Goal: Book appointment/travel/reservation

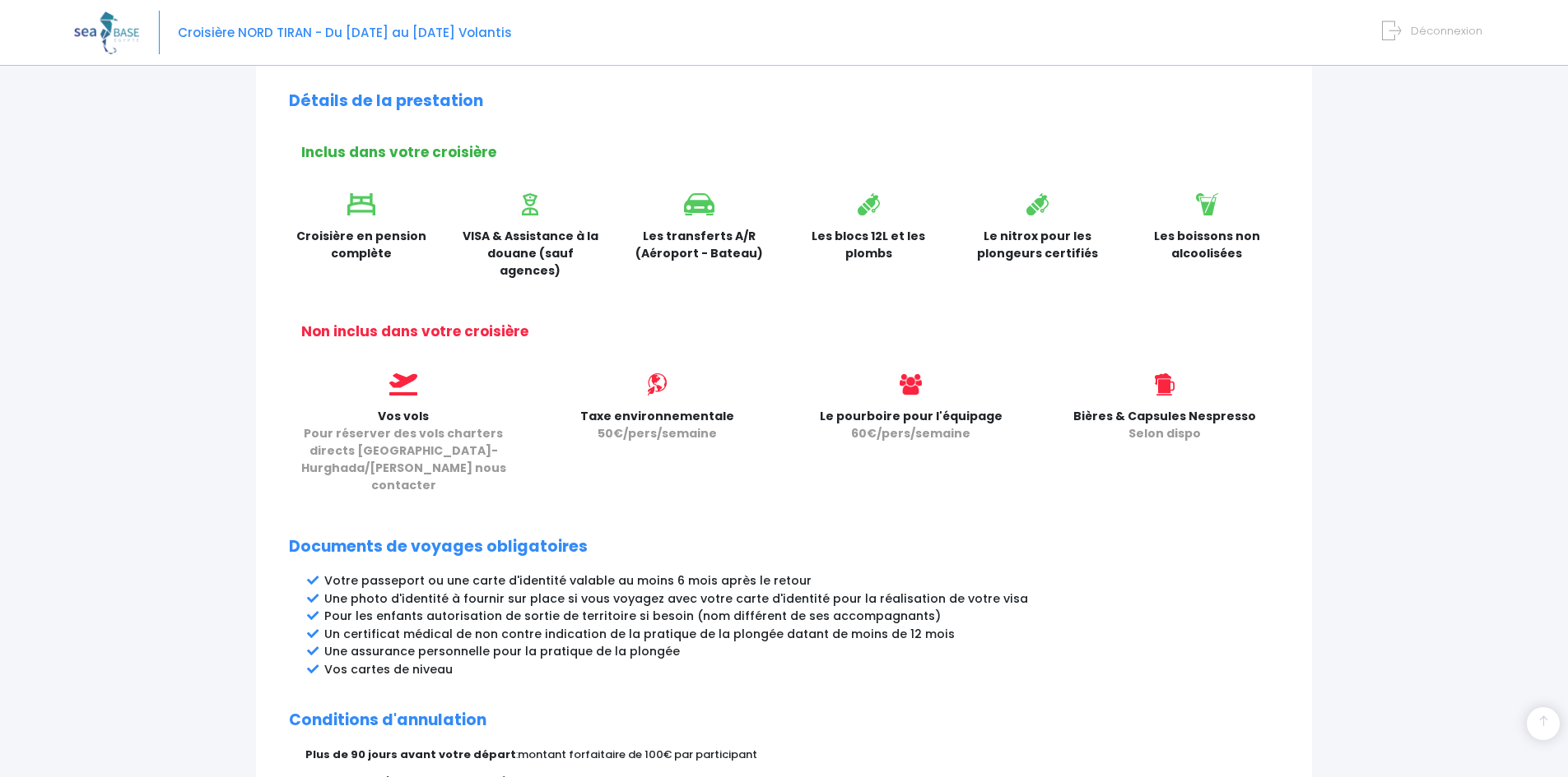
scroll to position [381, 0]
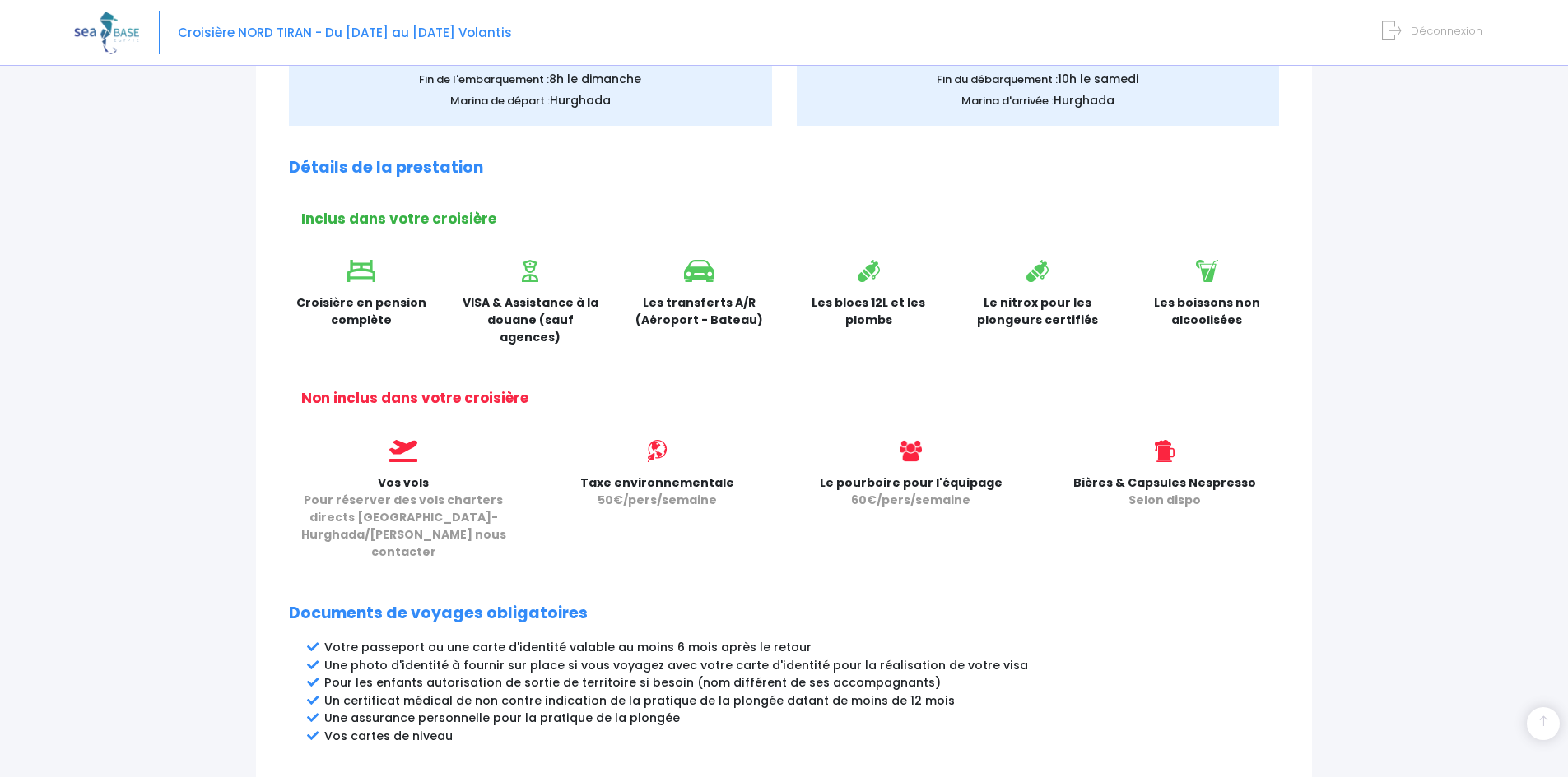
drag, startPoint x: 580, startPoint y: 299, endPoint x: 1037, endPoint y: 390, distance: 466.0
click at [1037, 390] on div "Partir avec SEA BASE Rappel de votre croisière SUPERMIX du 12/09/2026 au 19/09/…" at bounding box center [783, 400] width 1056 height 1199
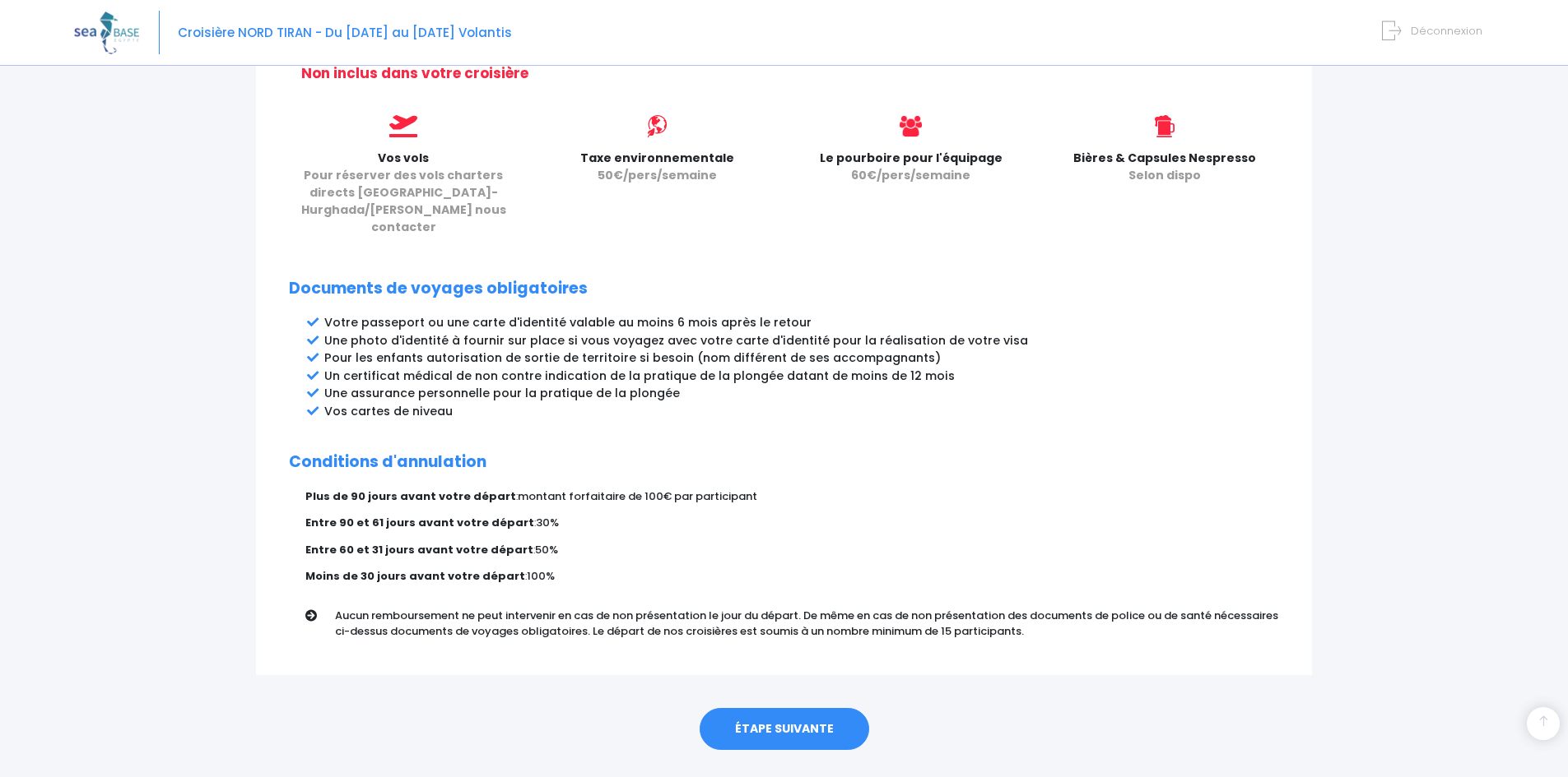
scroll to position [710, 0]
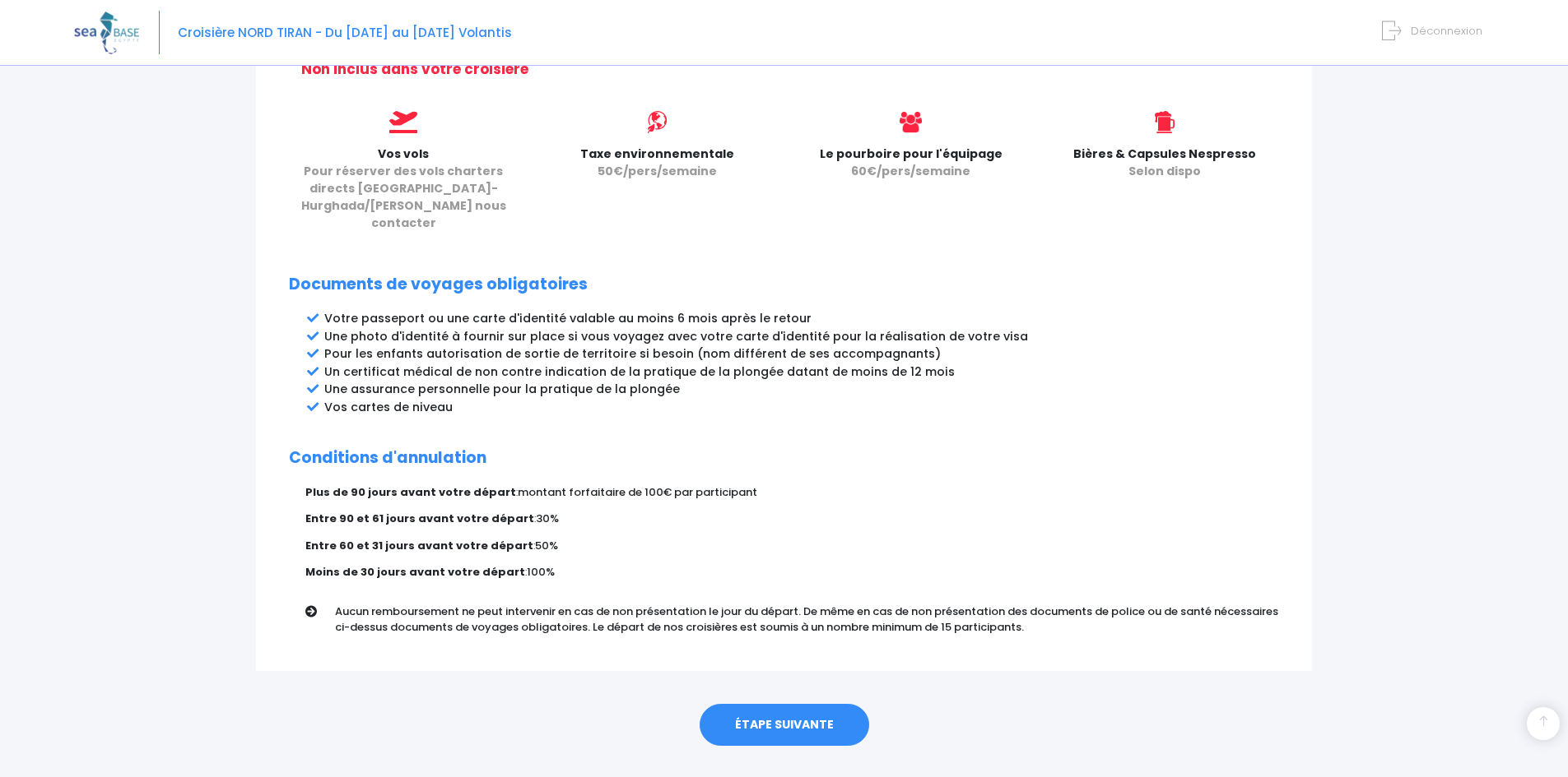
click at [799, 704] on link "ÉTAPE SUIVANTE" at bounding box center [784, 726] width 170 height 43
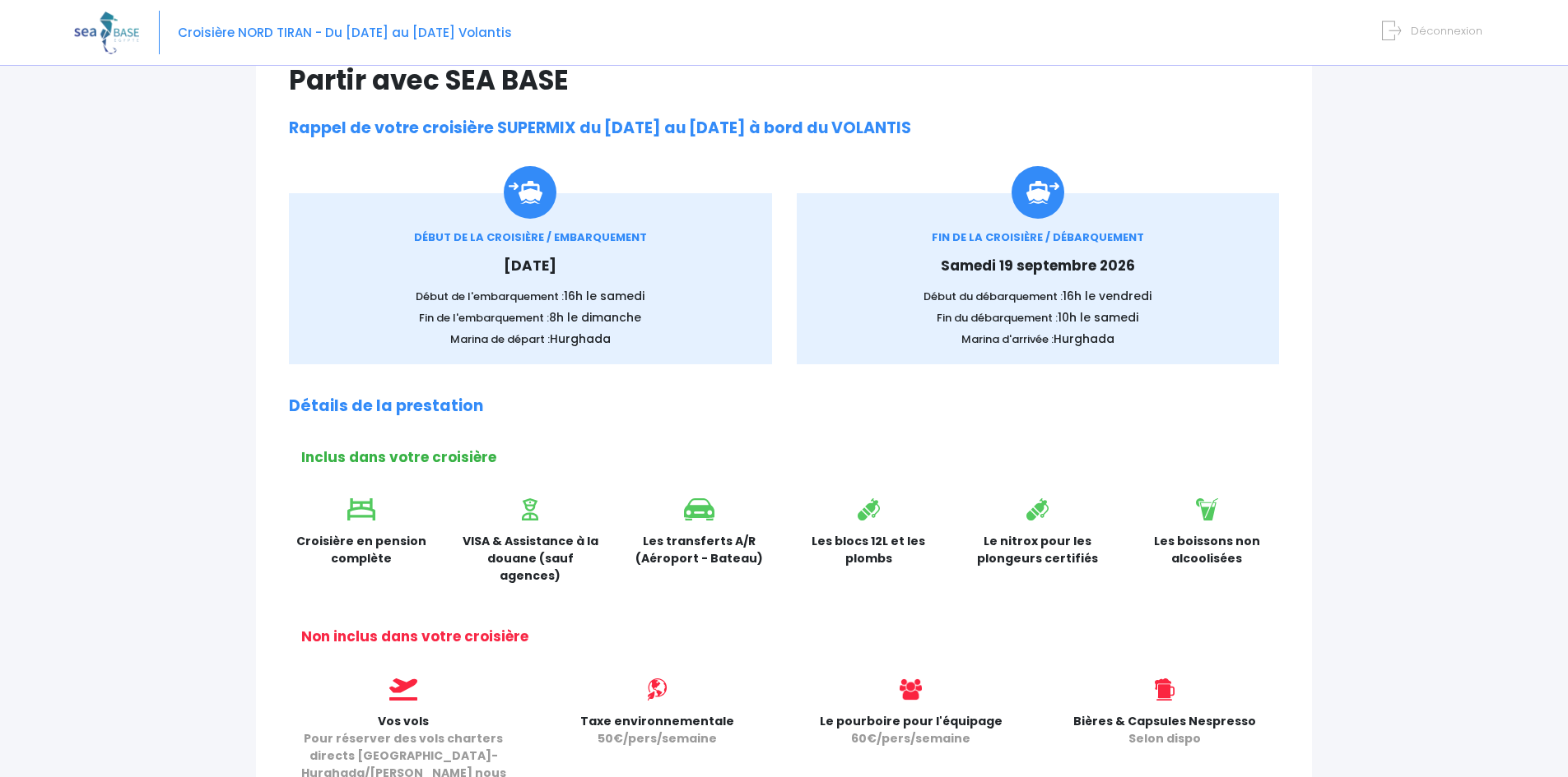
scroll to position [134, 0]
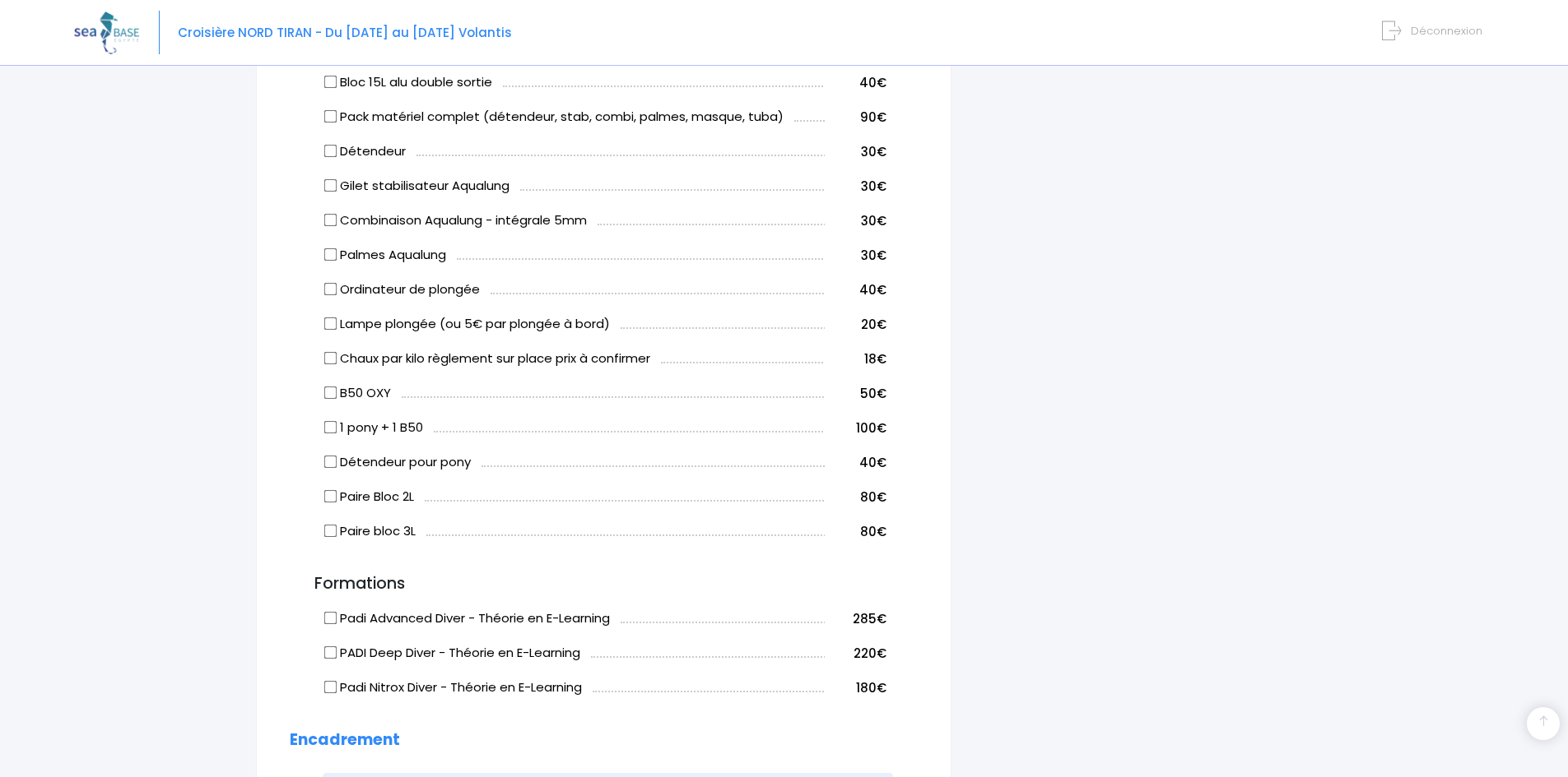
scroll to position [1069, 0]
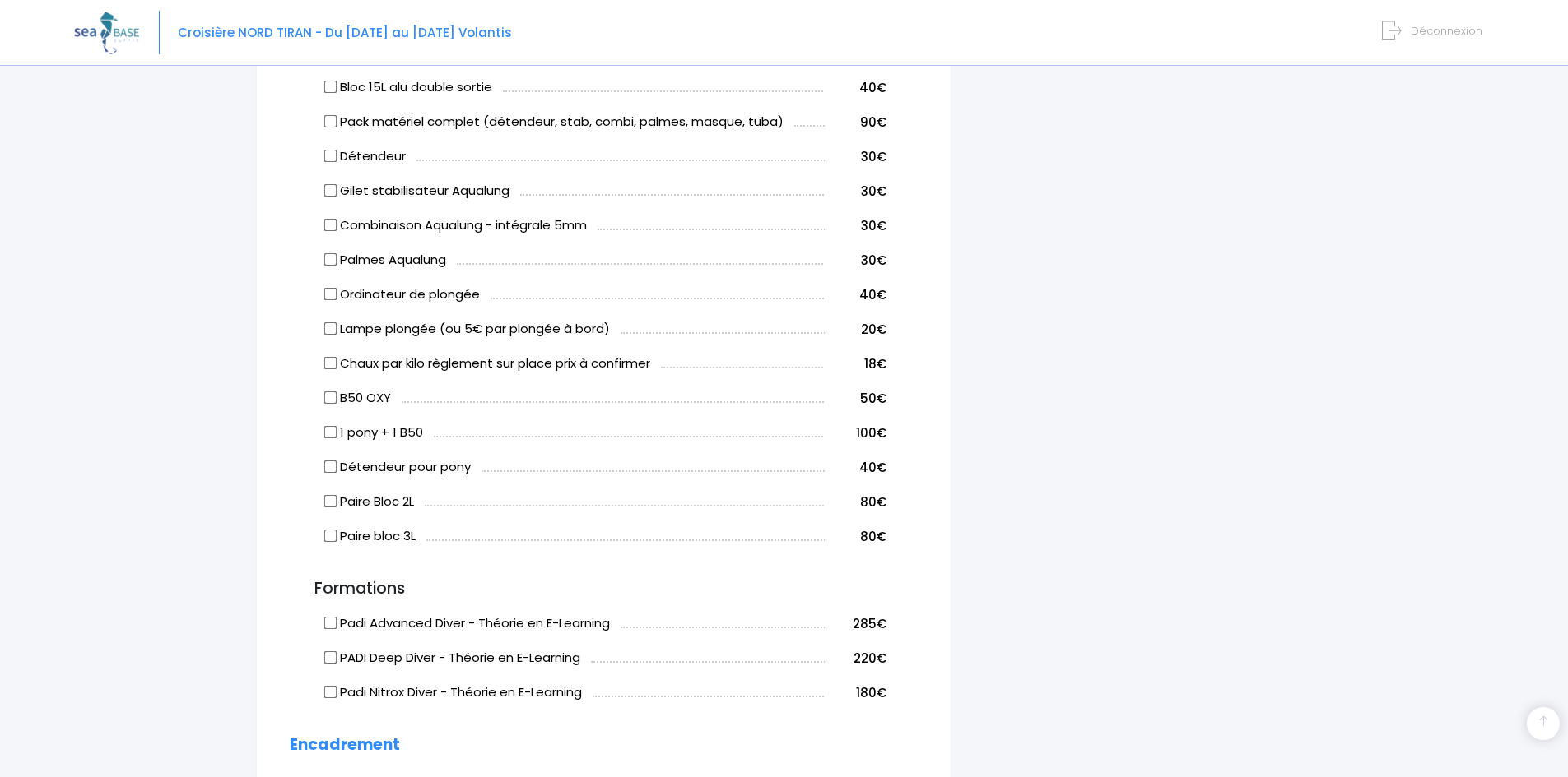
click at [332, 500] on input "Paire Bloc 2L" at bounding box center [331, 502] width 13 height 13
checkbox input "true"
click at [330, 370] on label "Chaux par kilo règlement sur place prix à confirmer" at bounding box center [487, 364] width 325 height 19
click at [330, 370] on input "Chaux par kilo règlement sur place prix à confirmer" at bounding box center [331, 363] width 13 height 13
click at [328, 355] on label "Chaux par kilo règlement sur place prix à confirmer" at bounding box center [487, 364] width 325 height 19
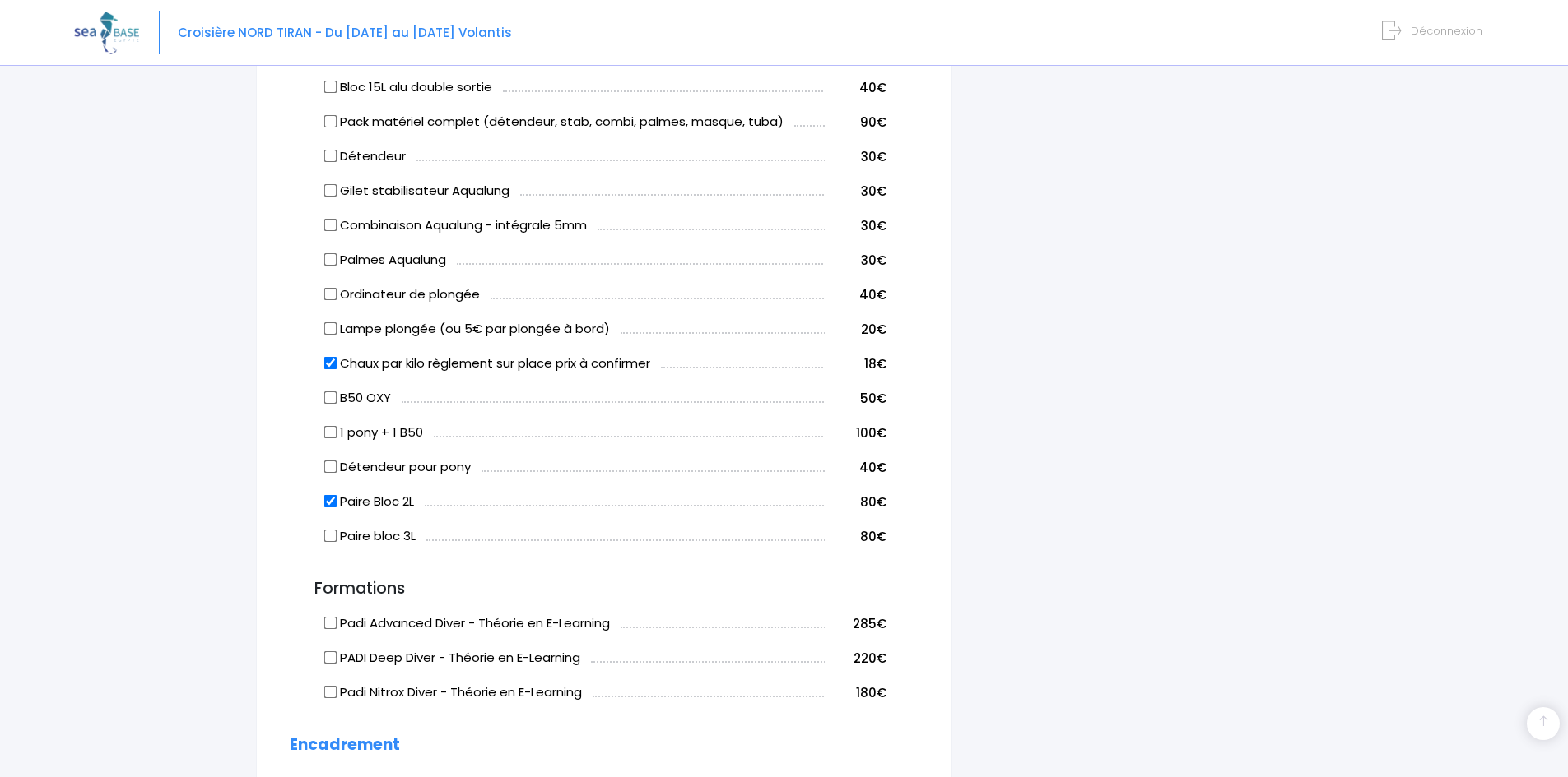
click at [328, 357] on input "Chaux par kilo règlement sur place prix à confirmer" at bounding box center [331, 363] width 13 height 13
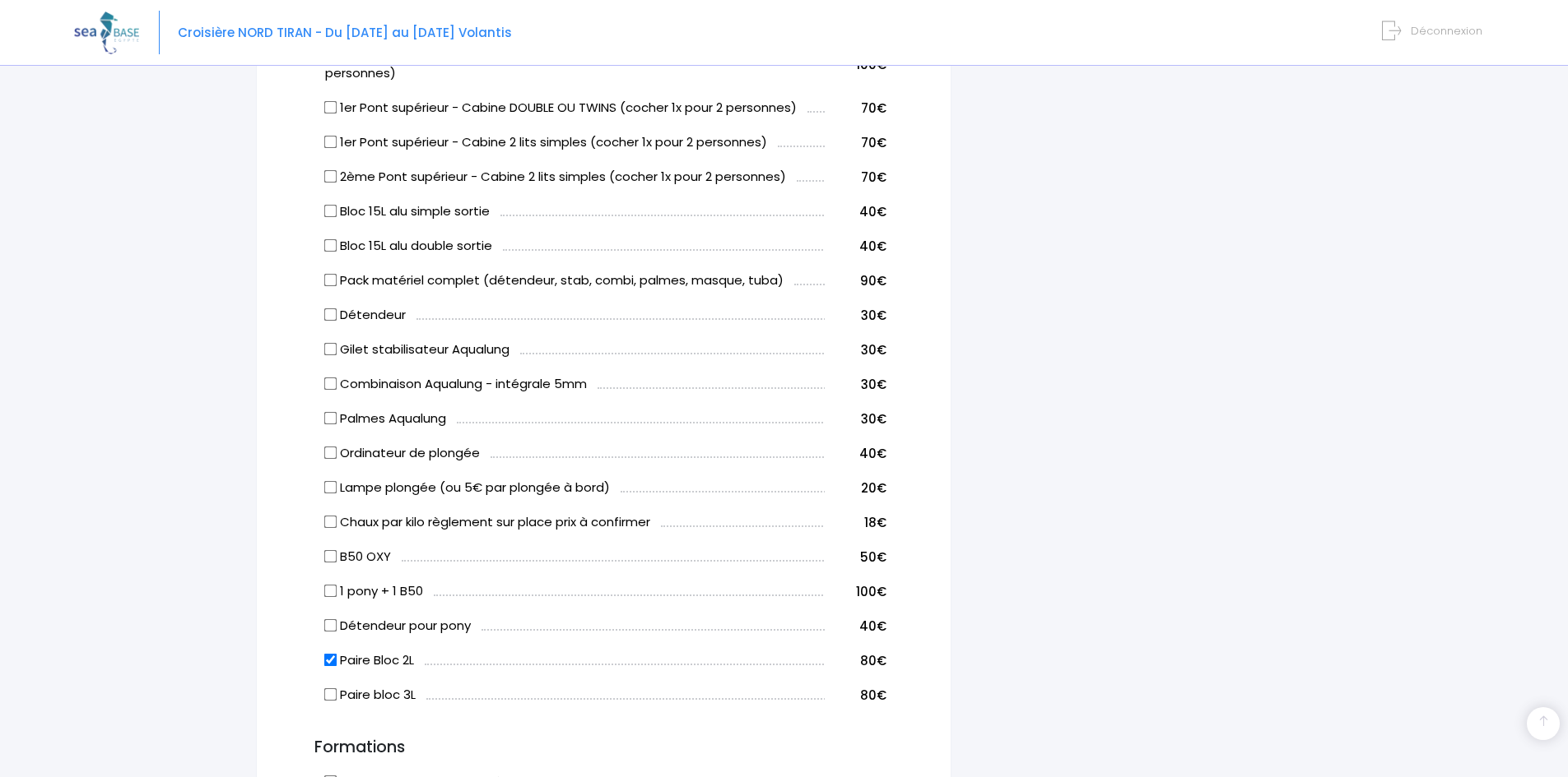
scroll to position [905, 0]
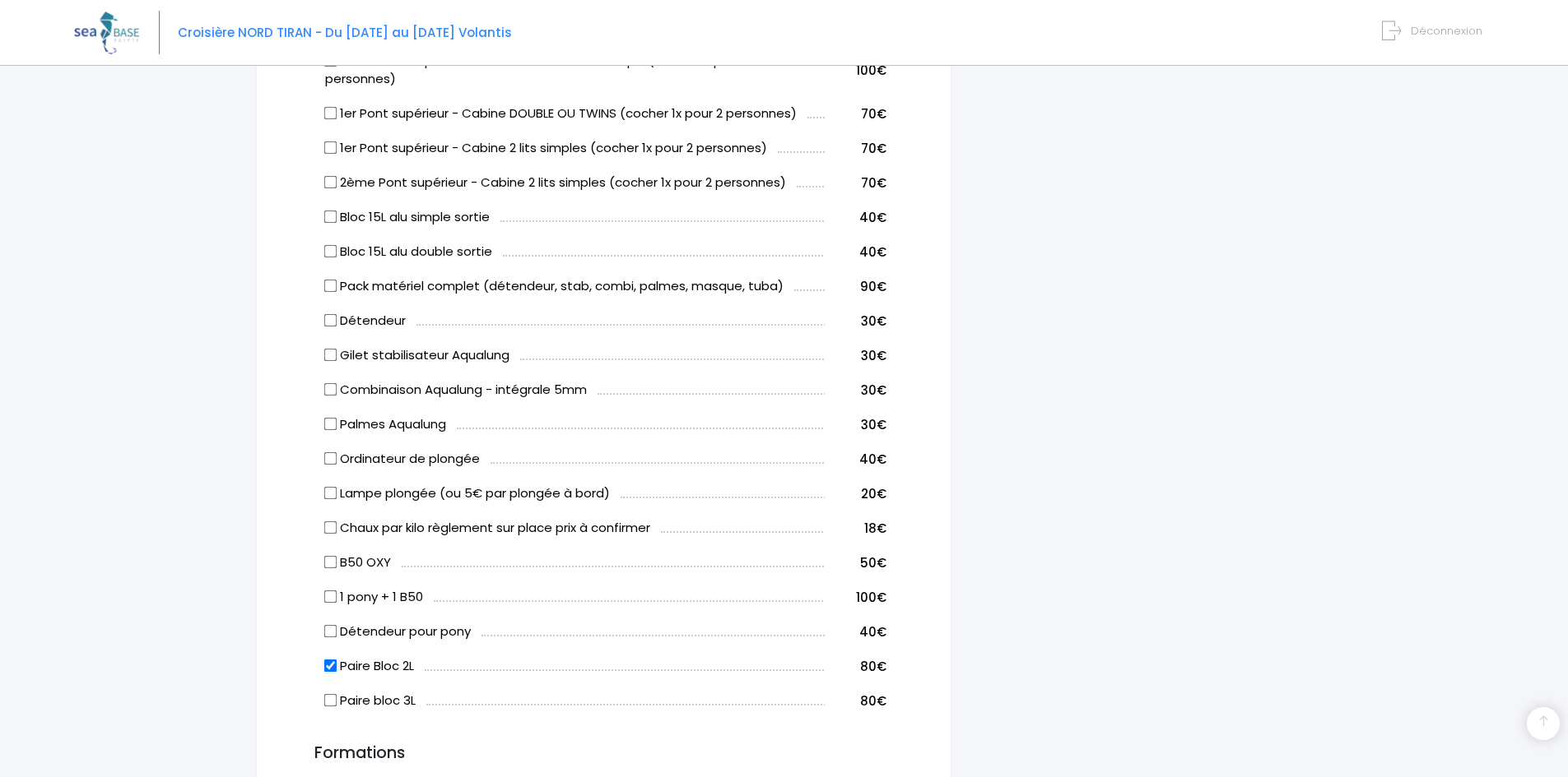
click at [334, 526] on input "Chaux par kilo règlement sur place prix à confirmer" at bounding box center [331, 528] width 13 height 13
checkbox input "true"
click at [334, 564] on input "B50 OXY" at bounding box center [331, 563] width 13 height 13
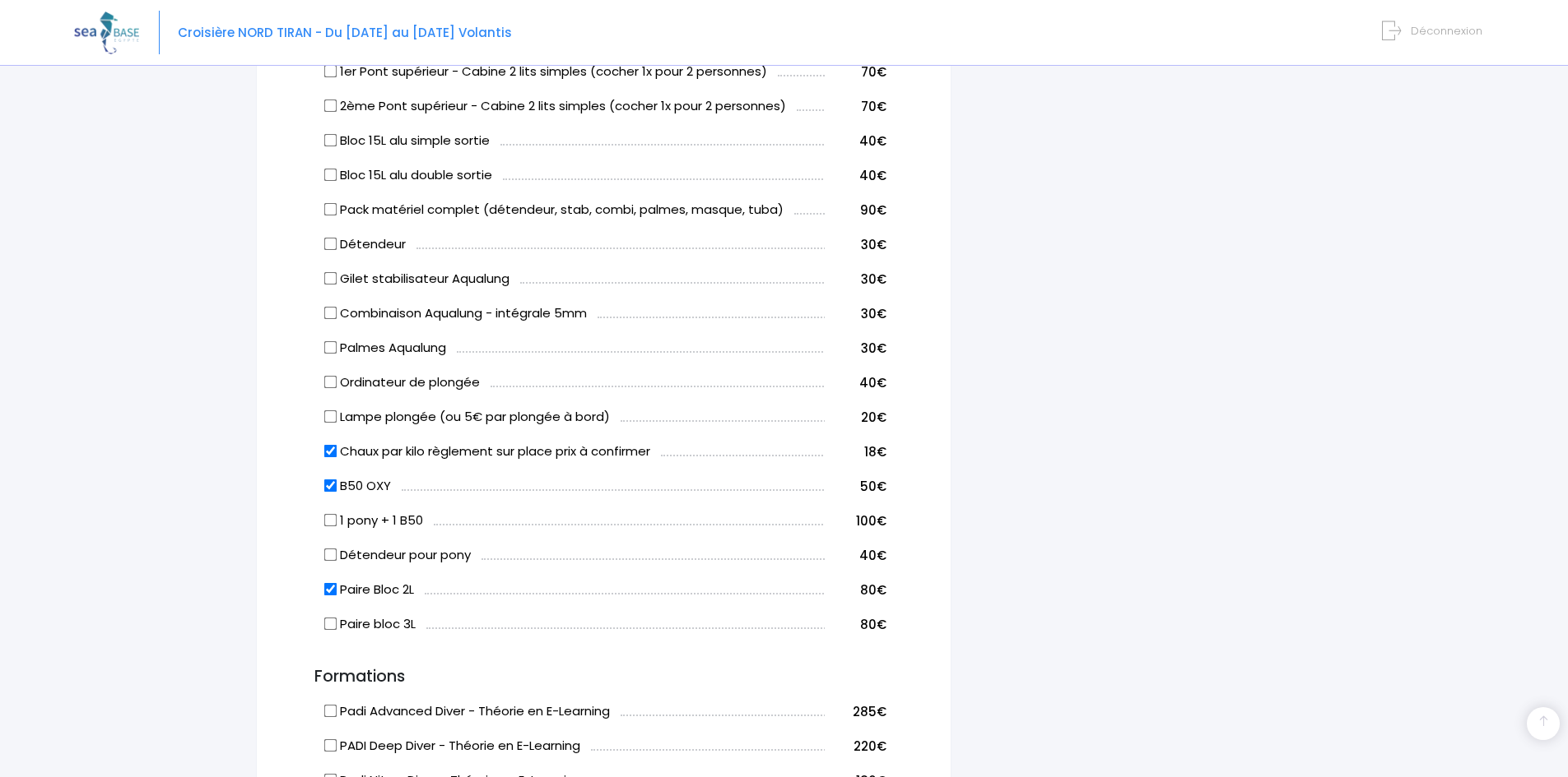
scroll to position [988, 0]
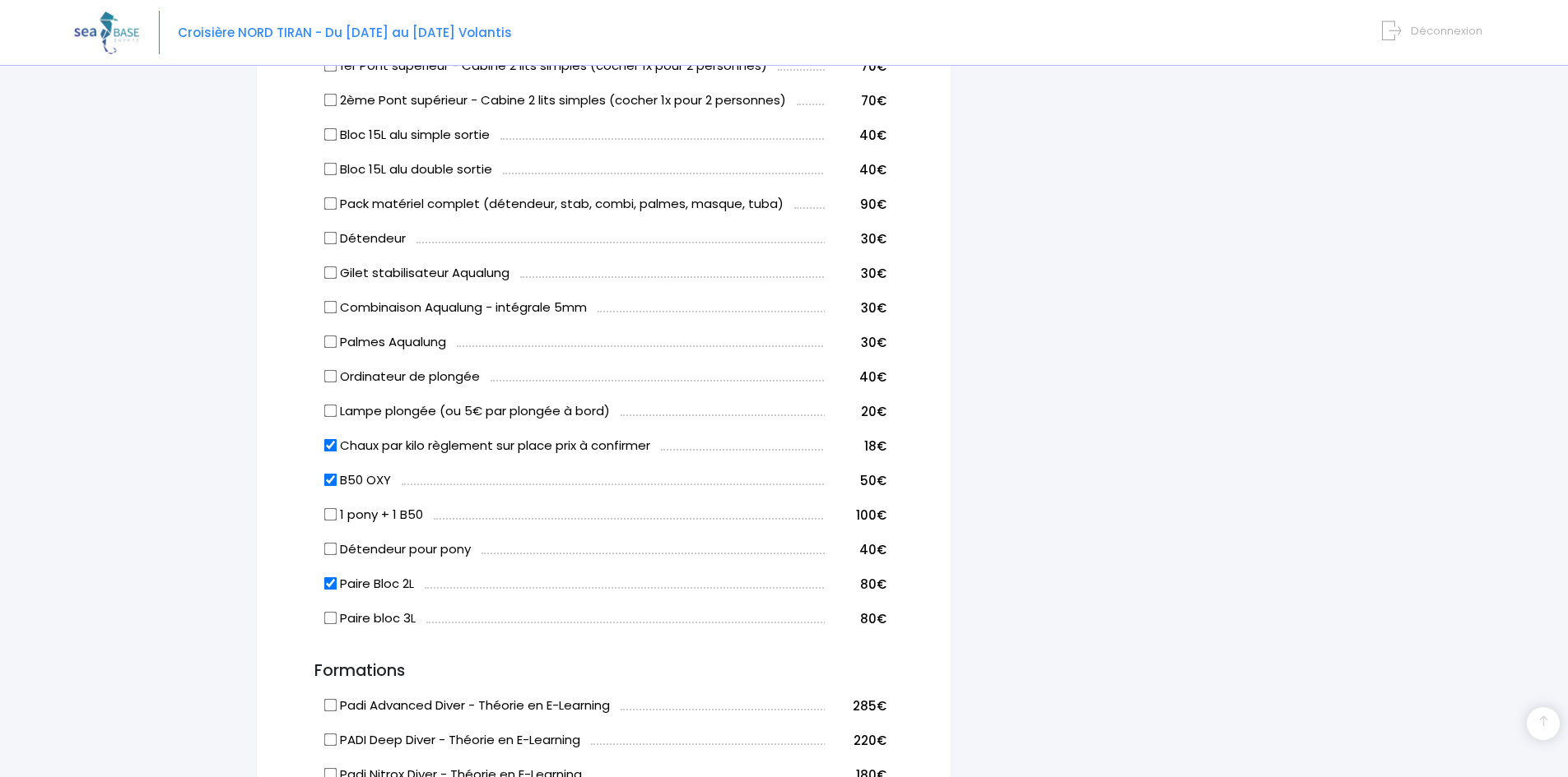
click at [332, 482] on input "B50 OXY" at bounding box center [331, 480] width 13 height 13
checkbox input "false"
click at [331, 515] on input "1 pony + 1 B50" at bounding box center [331, 515] width 13 height 13
checkbox input "true"
click at [333, 445] on input "Chaux par kilo règlement sur place prix à confirmer" at bounding box center [331, 446] width 13 height 13
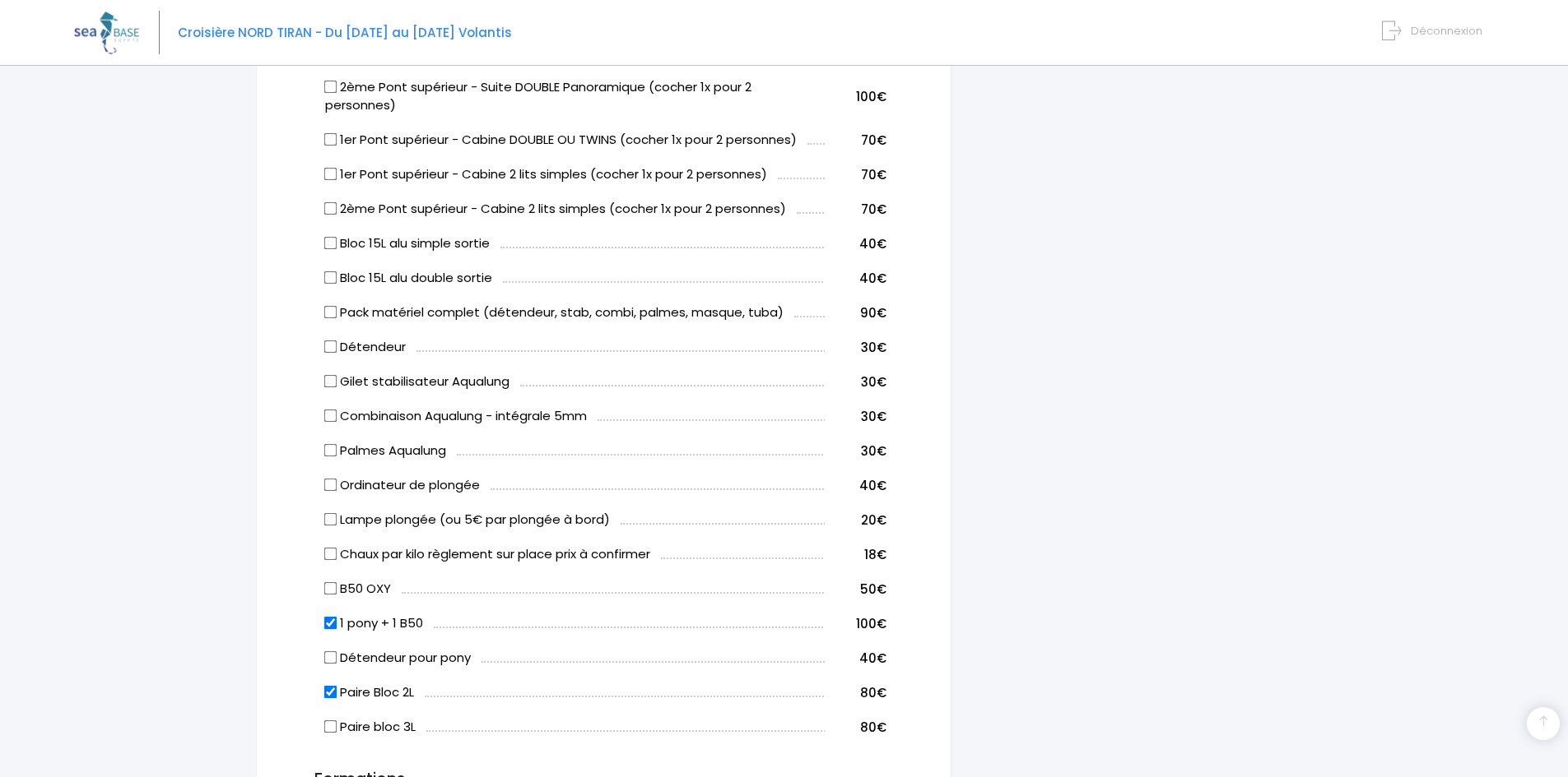
scroll to position [905, 0]
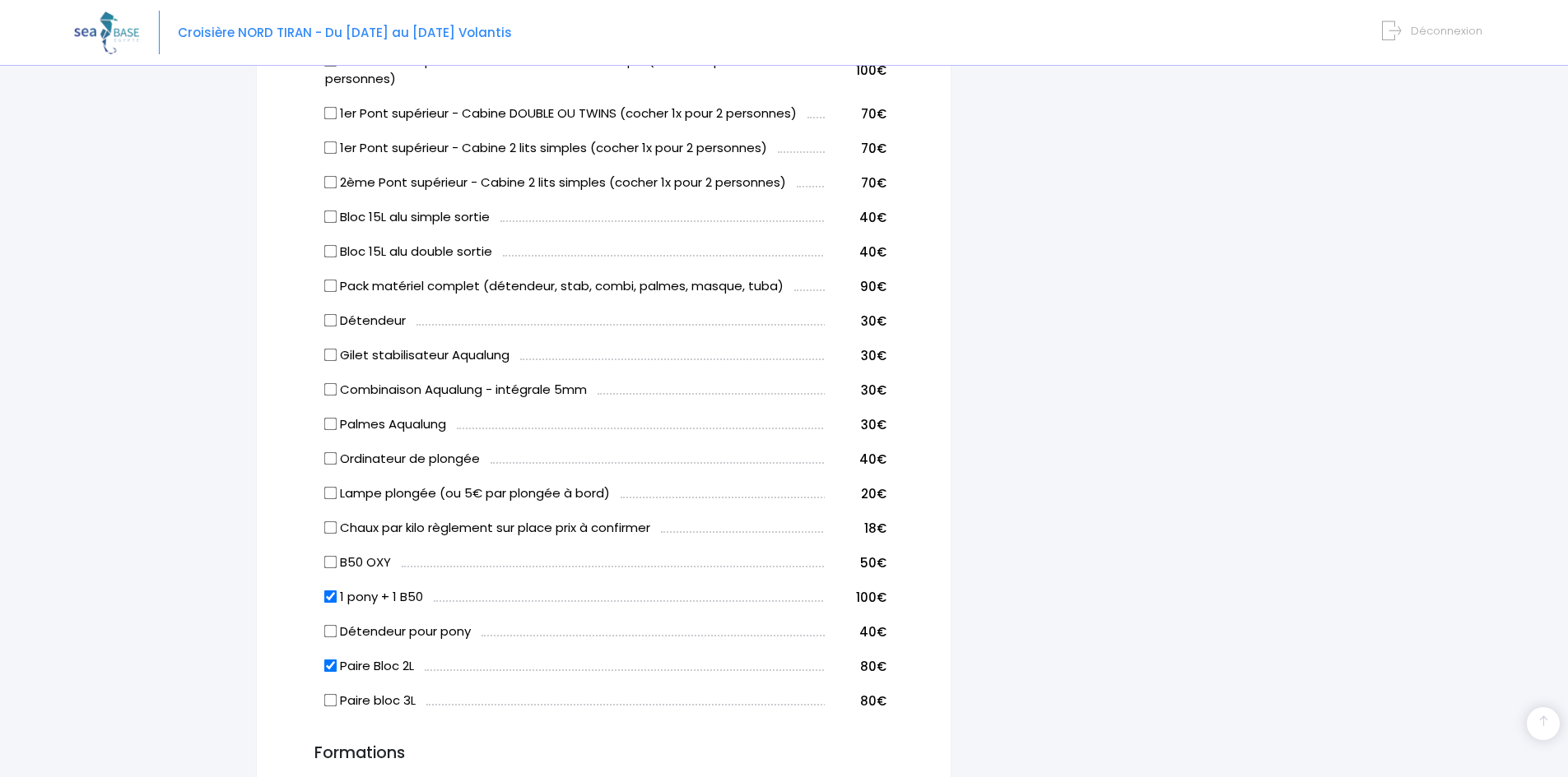
click at [330, 528] on input "Chaux par kilo règlement sur place prix à confirmer" at bounding box center [331, 528] width 13 height 13
checkbox input "true"
drag, startPoint x: 864, startPoint y: 524, endPoint x: 880, endPoint y: 527, distance: 16.3
click at [880, 527] on td "18€" at bounding box center [856, 525] width 62 height 35
drag, startPoint x: 886, startPoint y: 528, endPoint x: 851, endPoint y: 530, distance: 35.1
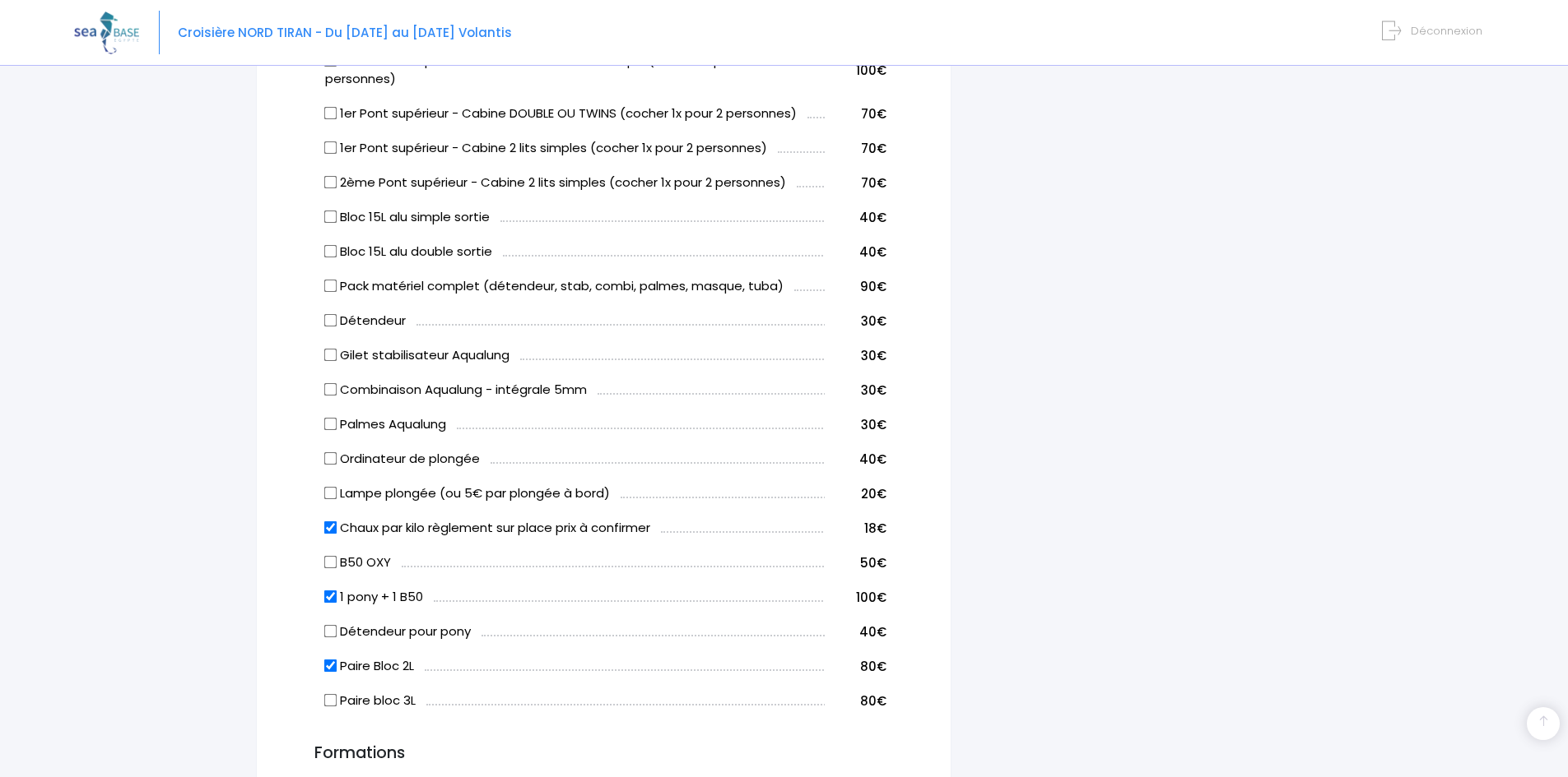
click at [851, 530] on td "18€" at bounding box center [856, 525] width 62 height 35
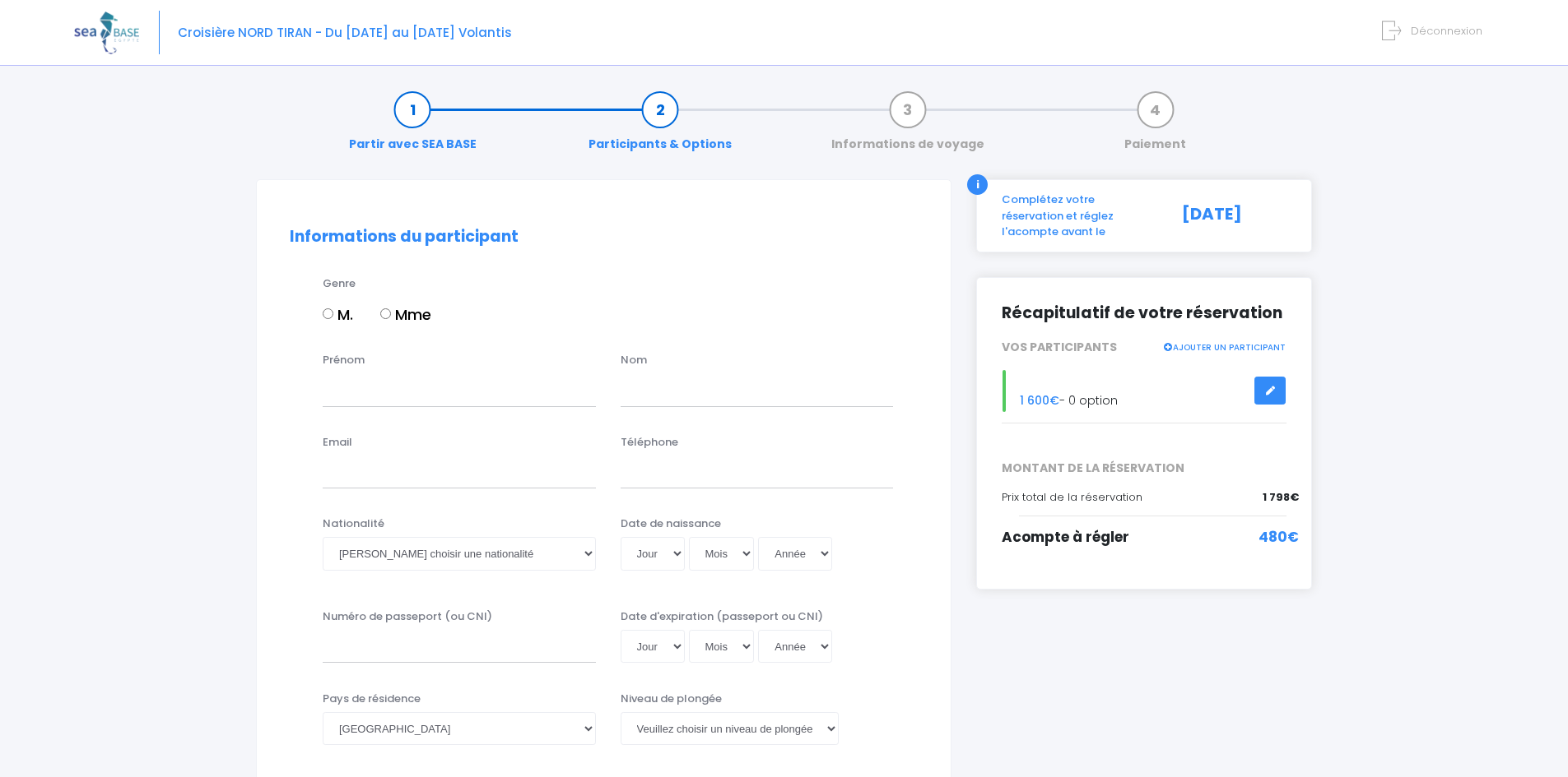
scroll to position [0, 0]
click at [401, 389] on input "Prénom" at bounding box center [459, 392] width 274 height 33
click at [328, 317] on input "M." at bounding box center [327, 315] width 10 height 10
radio input "true"
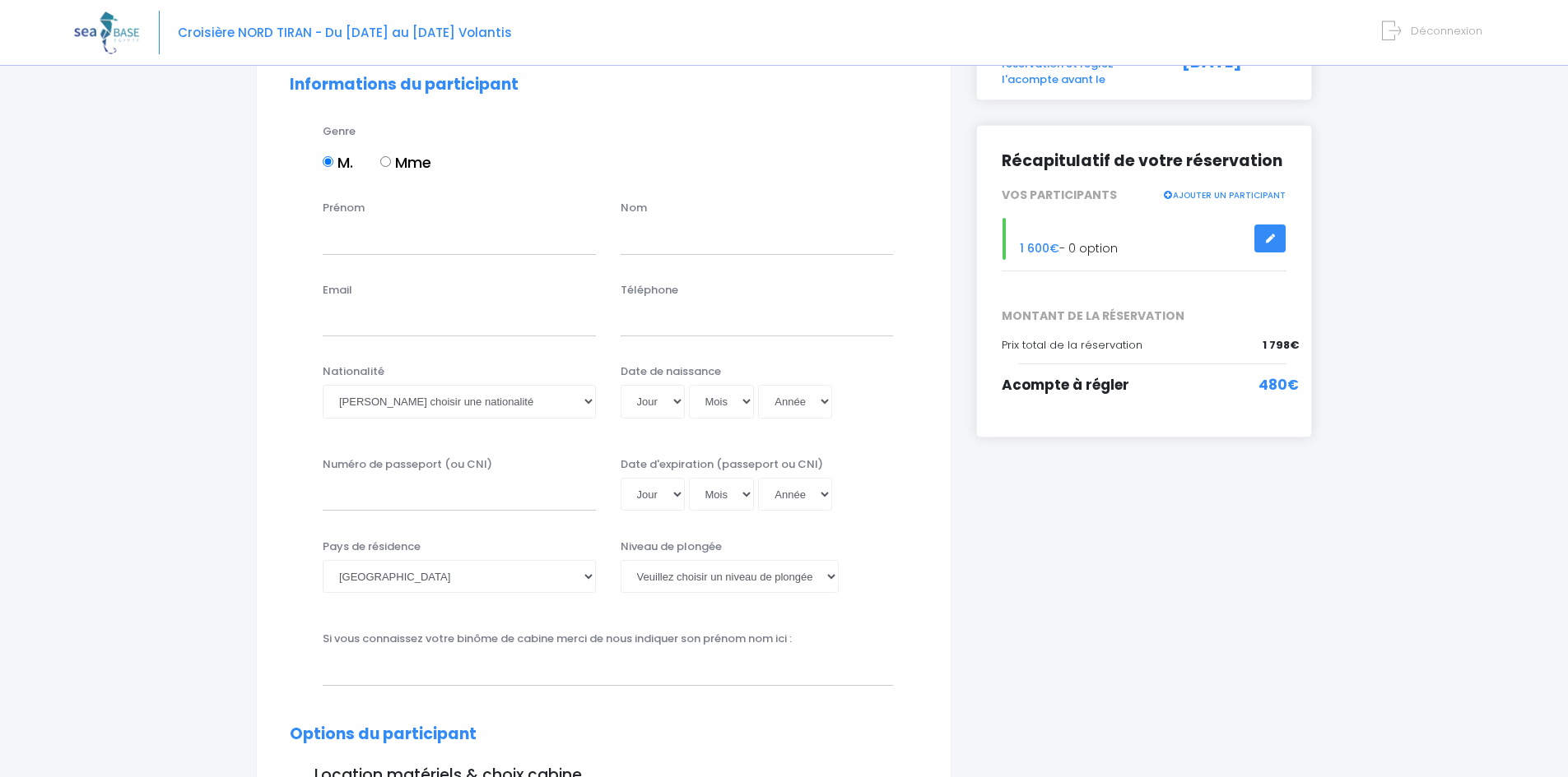
scroll to position [82, 0]
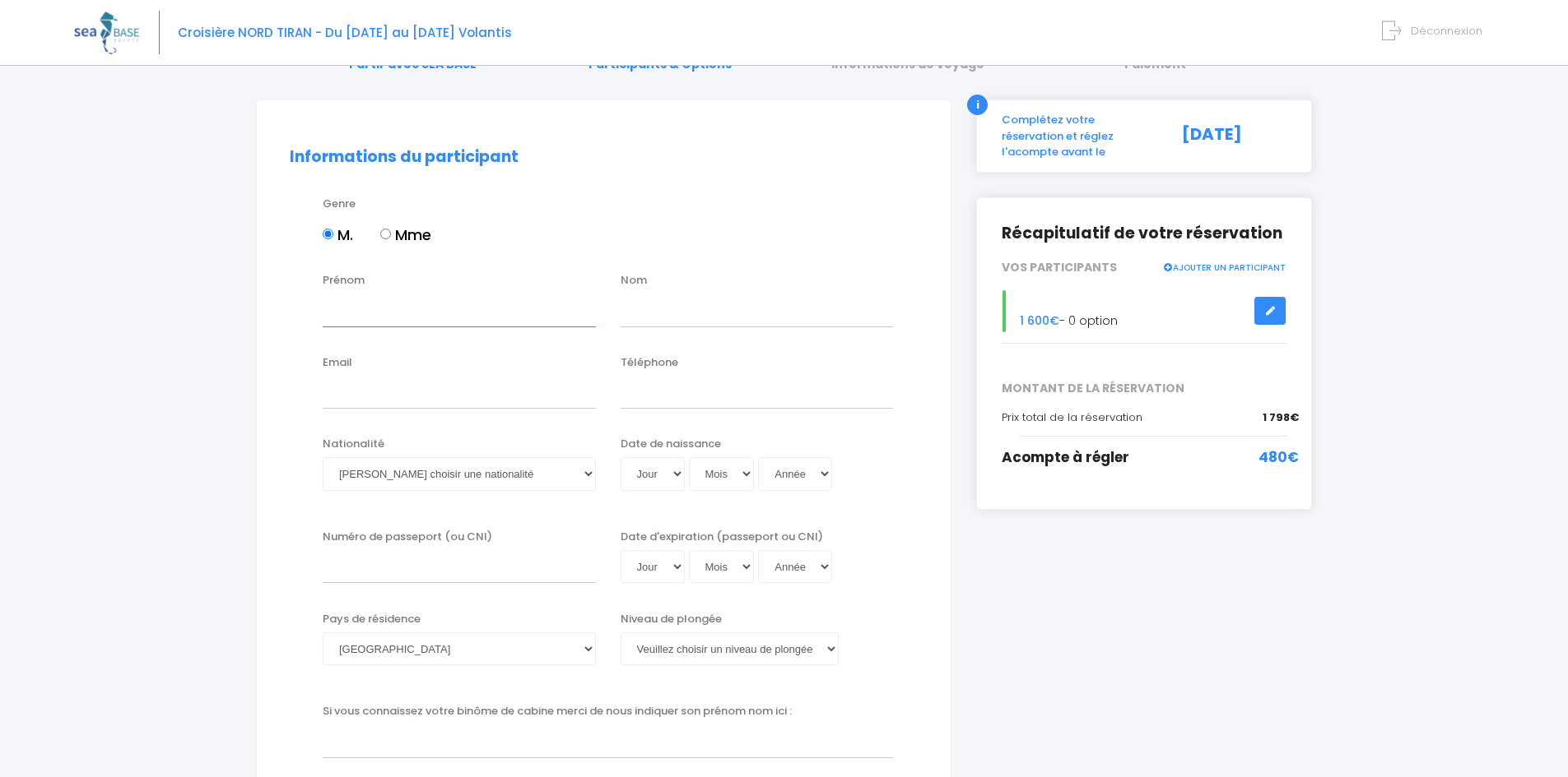
click at [369, 306] on input "Prénom" at bounding box center [459, 310] width 274 height 33
drag, startPoint x: 393, startPoint y: 304, endPoint x: 512, endPoint y: 305, distance: 119.0
click at [512, 305] on input "François JEANTET" at bounding box center [459, 310] width 274 height 33
type input "François"
click at [651, 316] on input "text" at bounding box center [758, 310] width 274 height 33
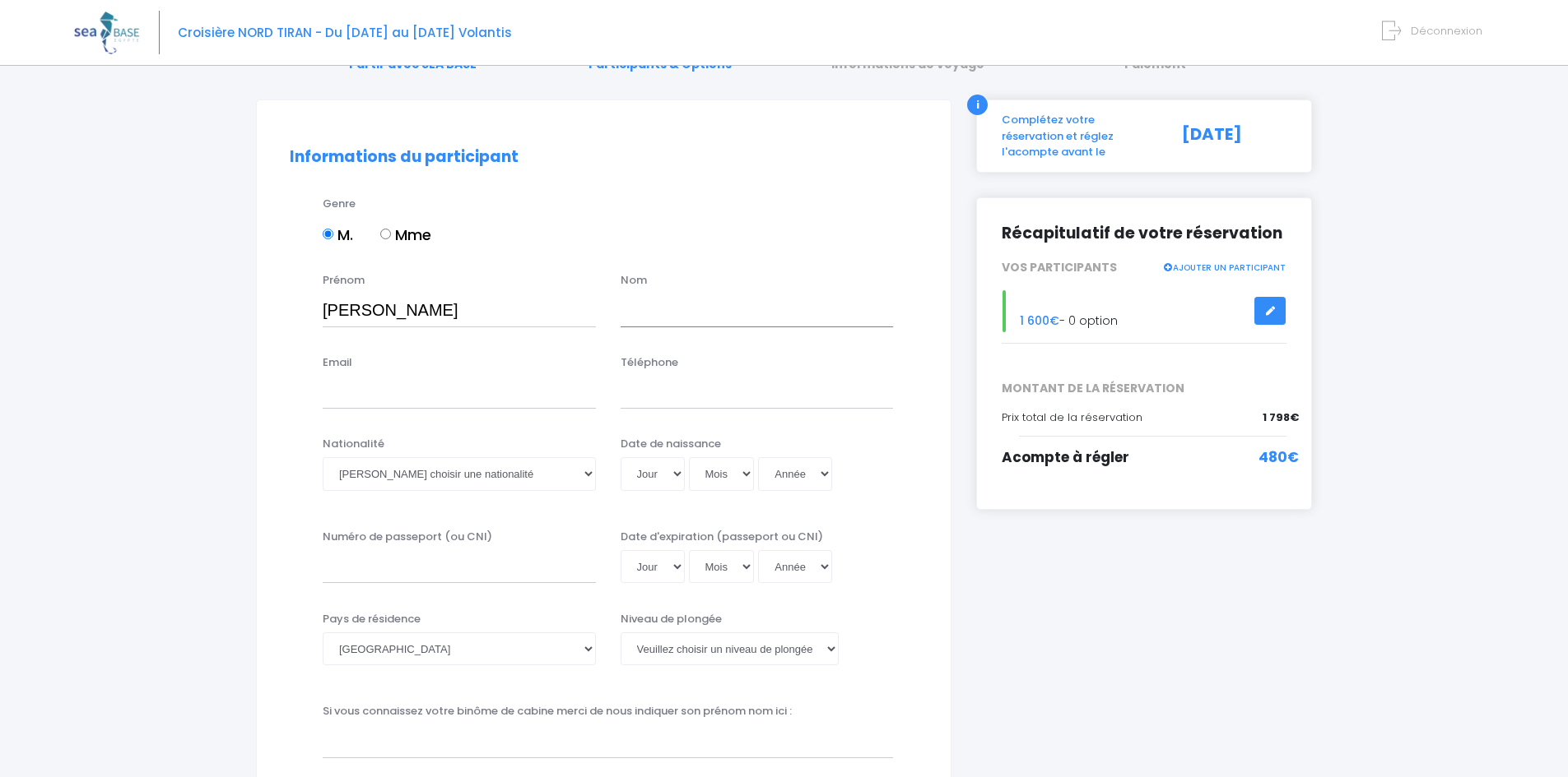
paste input "JEANTET"
type input "JEANTET"
click at [374, 390] on input "Email" at bounding box center [459, 392] width 274 height 33
type input "francois.jt@free.fr"
click at [682, 393] on input "Téléphone" at bounding box center [758, 392] width 274 height 33
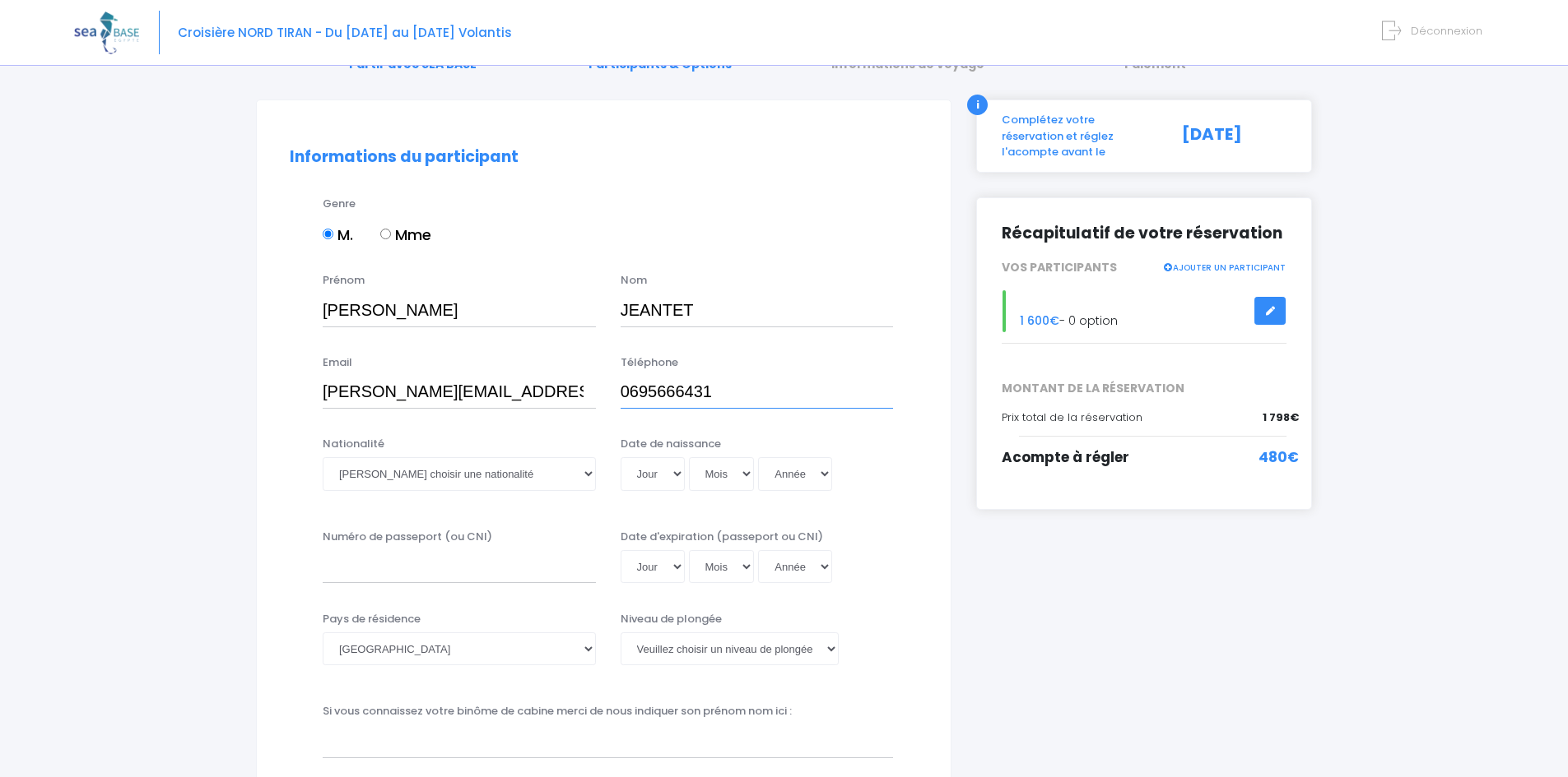
type input "0695666431"
click at [473, 478] on select "Veuillez choisir une nationalité Afghane Albanaise Algerienne Allemande America…" at bounding box center [459, 474] width 274 height 33
select select "Française"
click at [322, 458] on select "Veuillez choisir une nationalité Afghane Albanaise Algerienne Allemande America…" at bounding box center [459, 474] width 274 height 33
click at [407, 573] on input "Numéro de passeport (ou CNI)" at bounding box center [459, 566] width 274 height 33
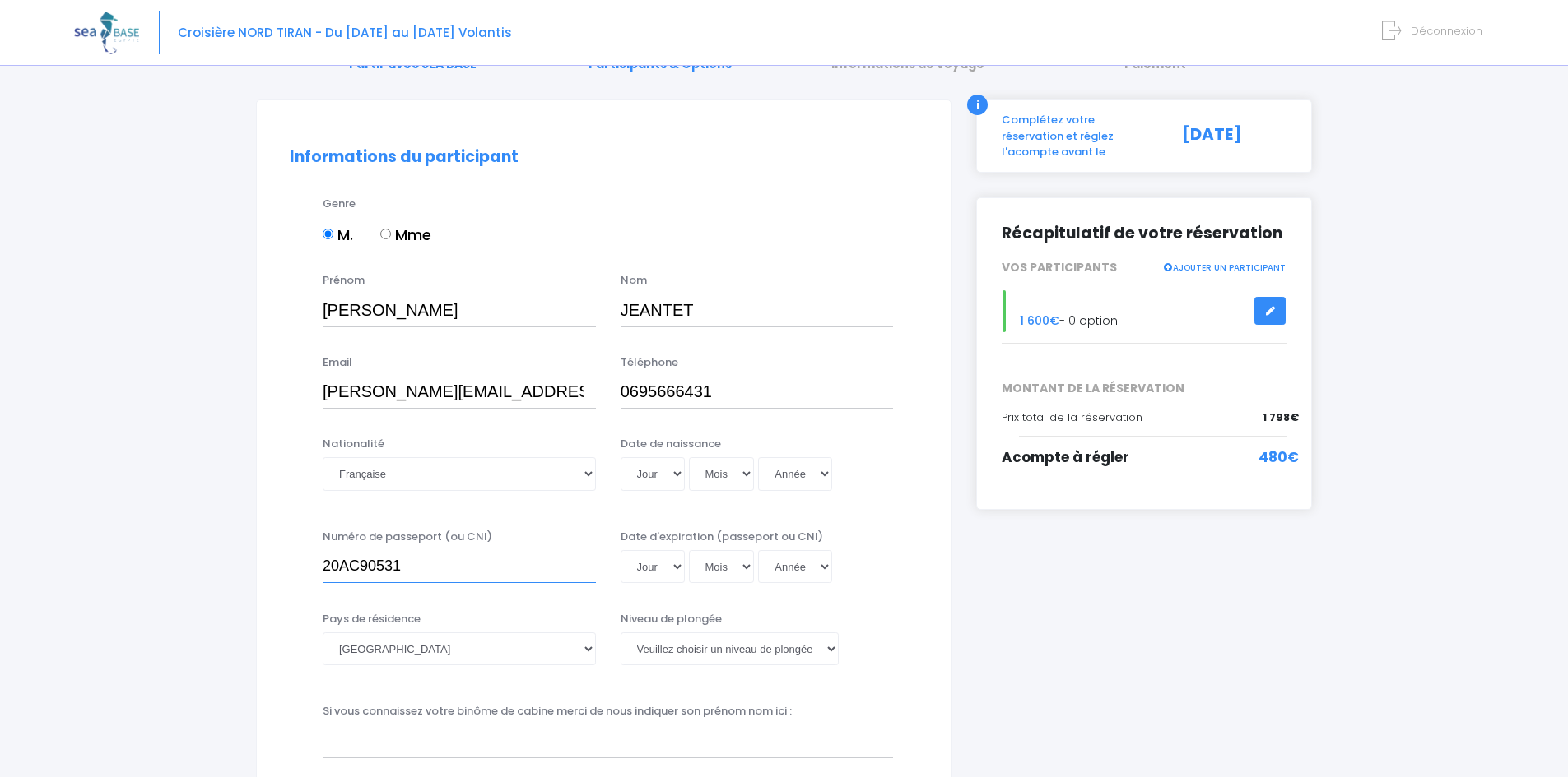
type input "20AC90531"
click at [655, 562] on select "Jour 01 02 03 04 05 06 07 08 09 10 11 12 13 14 15 16 17 18 19 20 21 22 23 24 25…" at bounding box center [653, 566] width 65 height 33
select select "14"
click at [621, 550] on select "Jour 01 02 03 04 05 06 07 08 09 10 11 12 13 14 15 16 17 18 19 20 21 22 23 24 25…" at bounding box center [653, 566] width 65 height 33
click at [733, 569] on select "Mois 01 02 03 04 05 06 07 08 09 10 11 12" at bounding box center [722, 566] width 66 height 33
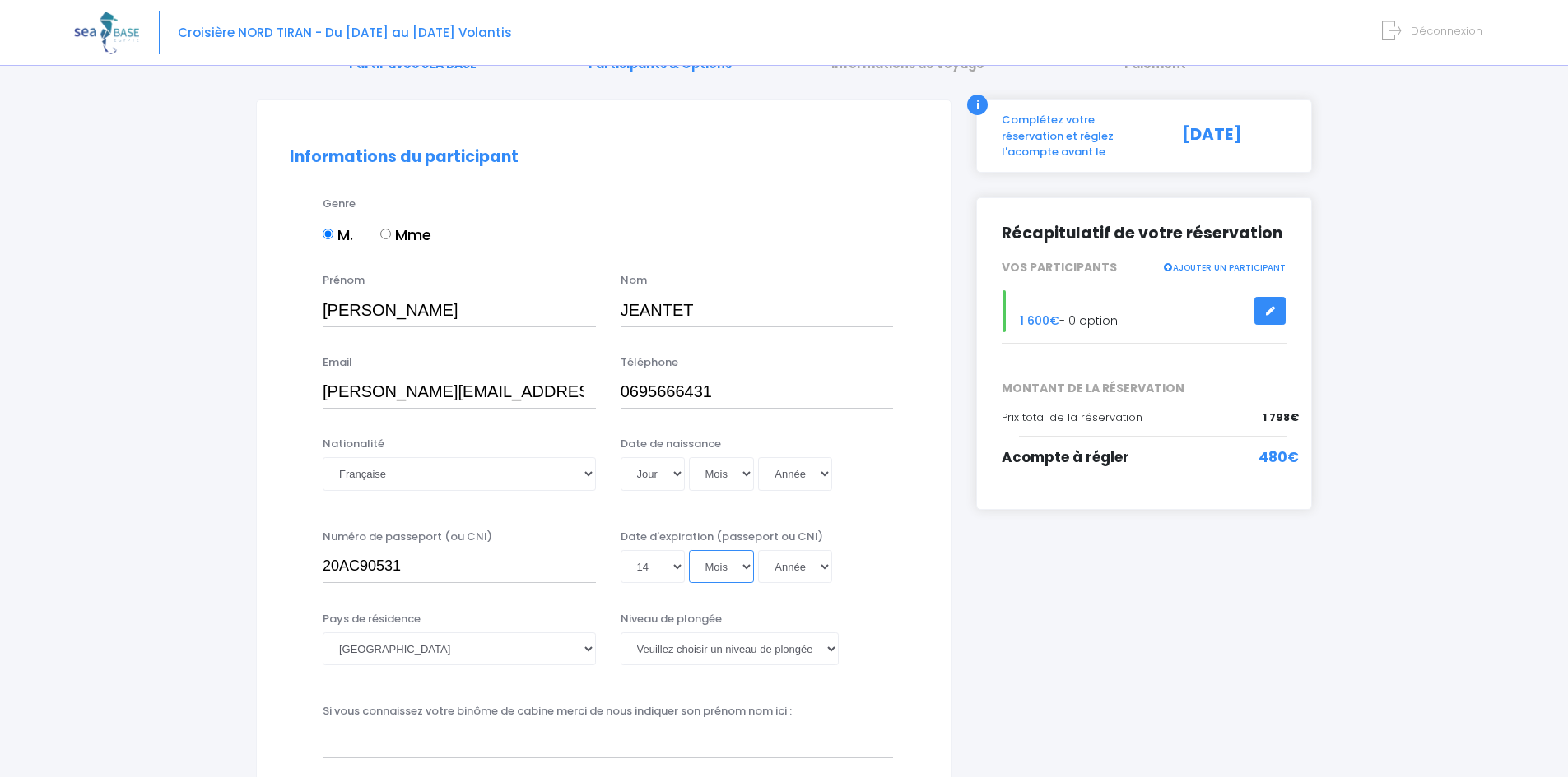
select select "01"
click at [689, 550] on select "Mois 01 02 03 04 05 06 07 08 09 10 11 12" at bounding box center [722, 566] width 66 height 33
click at [793, 565] on select "Année 2045 2044 2043 2042 2041 2040 2039 2038 2037 2036 2035 2034 2033 2032 203…" at bounding box center [794, 566] width 74 height 33
select select "2030"
click at [758, 550] on select "Année 2045 2044 2043 2042 2041 2040 2039 2038 2037 2036 2035 2034 2033 2032 203…" at bounding box center [794, 566] width 74 height 33
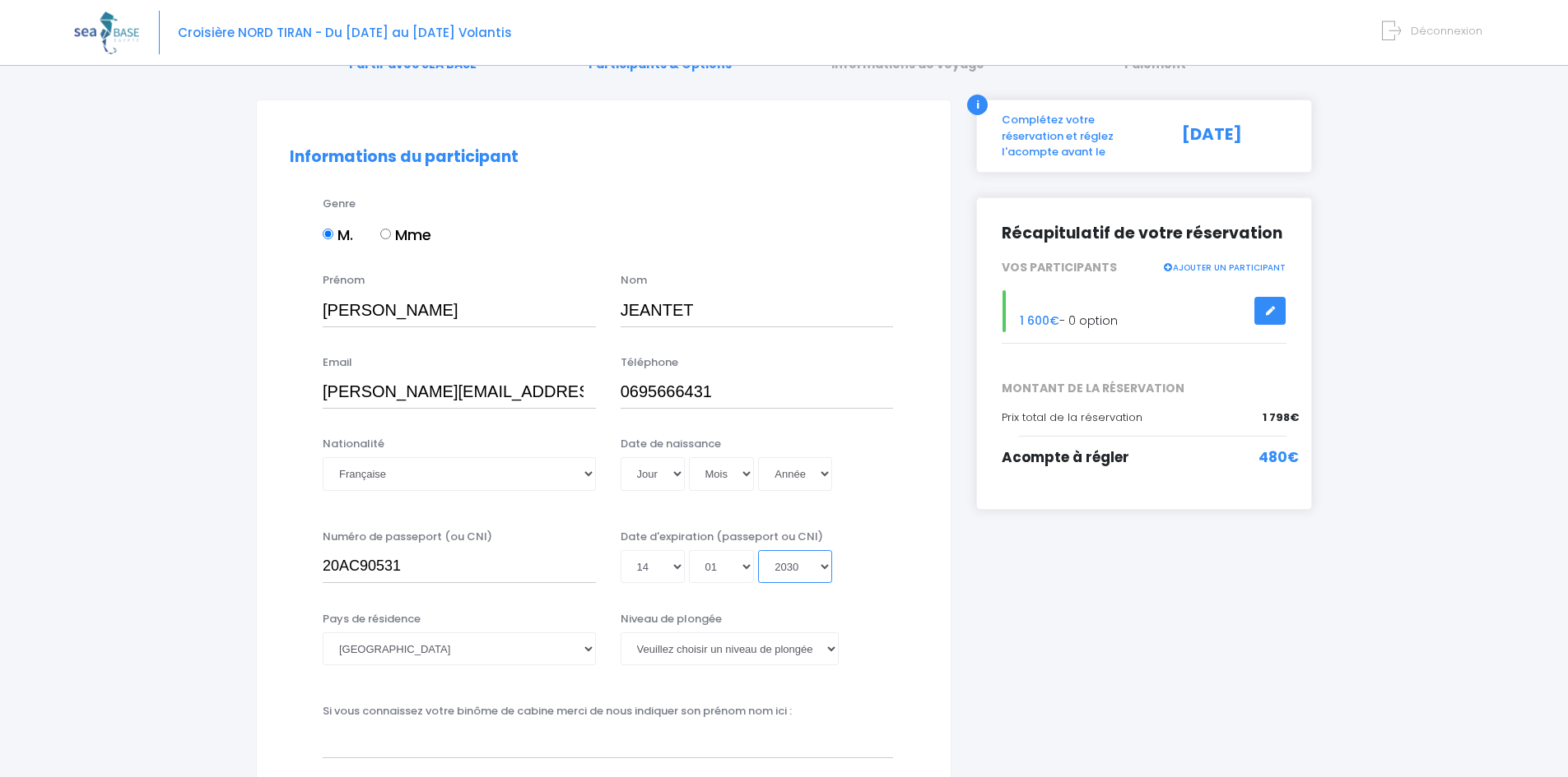
type input "2030-01-14"
click at [917, 614] on div "Pays de résidence Afghanistan Afrique du Sud Albanie Algérie Allemagne Andorre …" at bounding box center [603, 649] width 653 height 76
click at [711, 640] on select "Veuillez choisir un niveau de plongée Non plongeur Junior OW diver Adventure OW…" at bounding box center [730, 649] width 218 height 33
select select "N3"
click at [621, 633] on select "Veuillez choisir un niveau de plongée Non plongeur Junior OW diver Adventure OW…" at bounding box center [730, 649] width 218 height 33
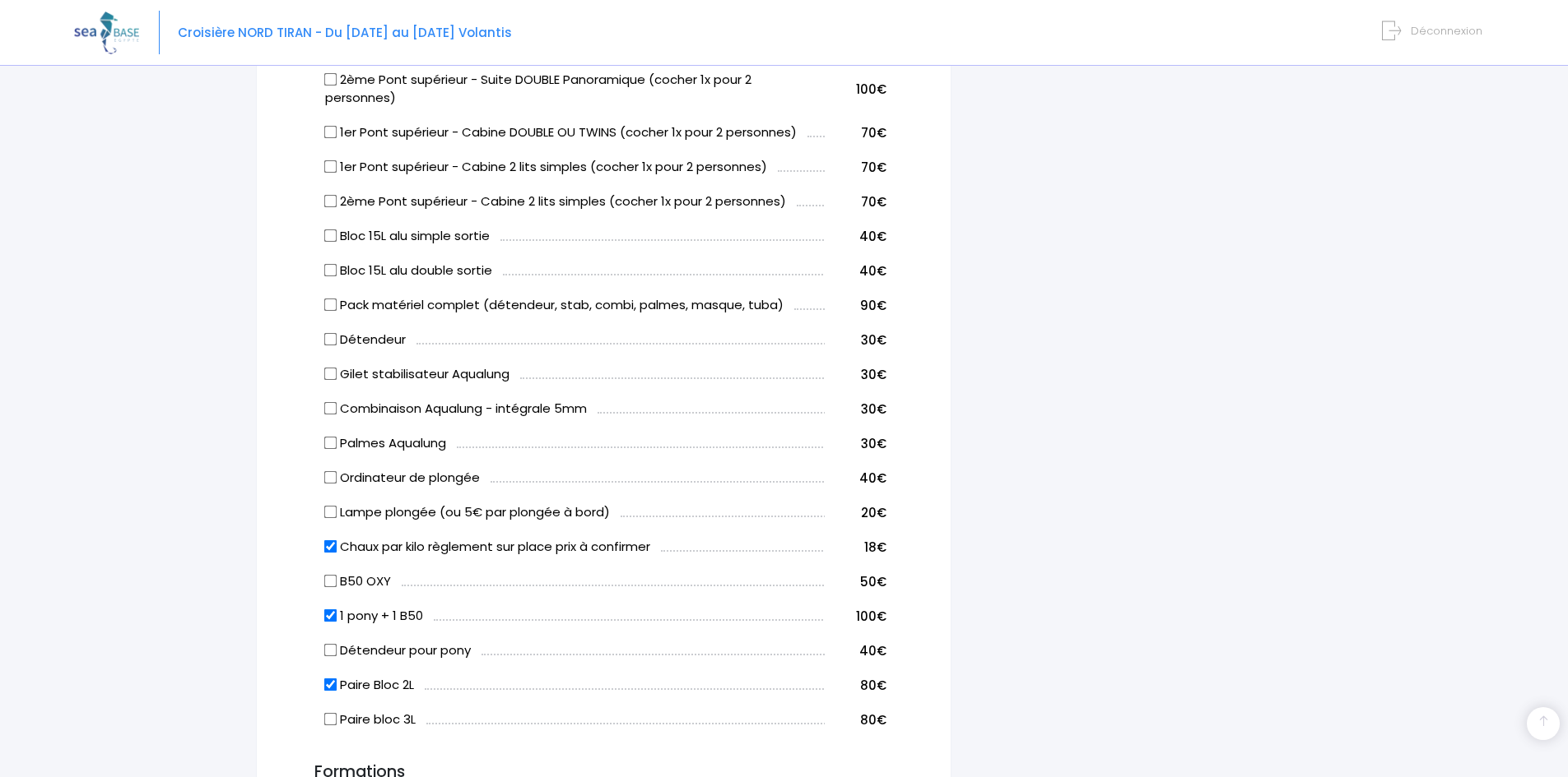
scroll to position [905, 0]
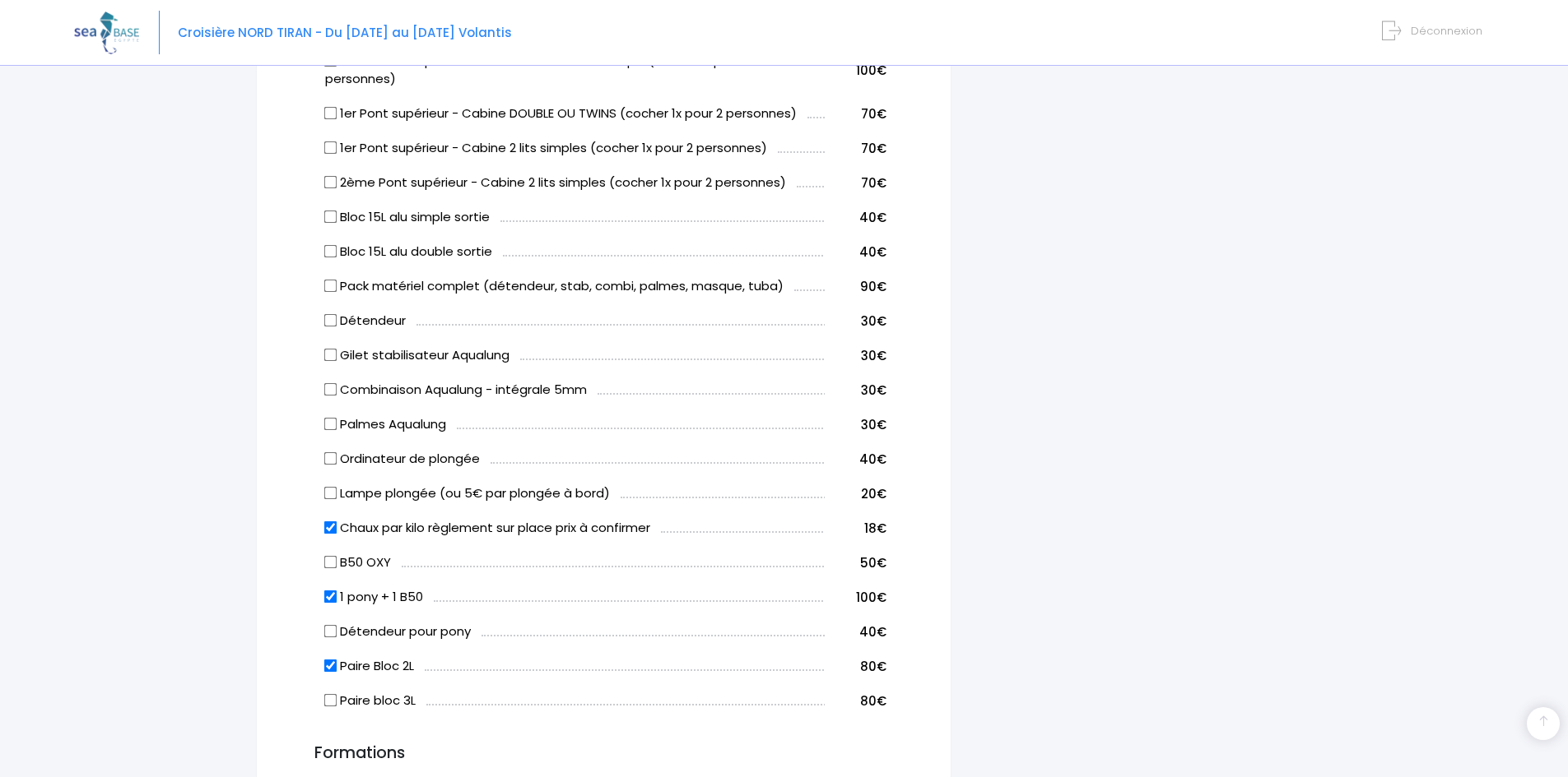
click at [328, 562] on input "B50 OXY" at bounding box center [331, 563] width 13 height 13
checkbox input "true"
click at [330, 594] on input "1 pony + 1 B50" at bounding box center [331, 597] width 13 height 13
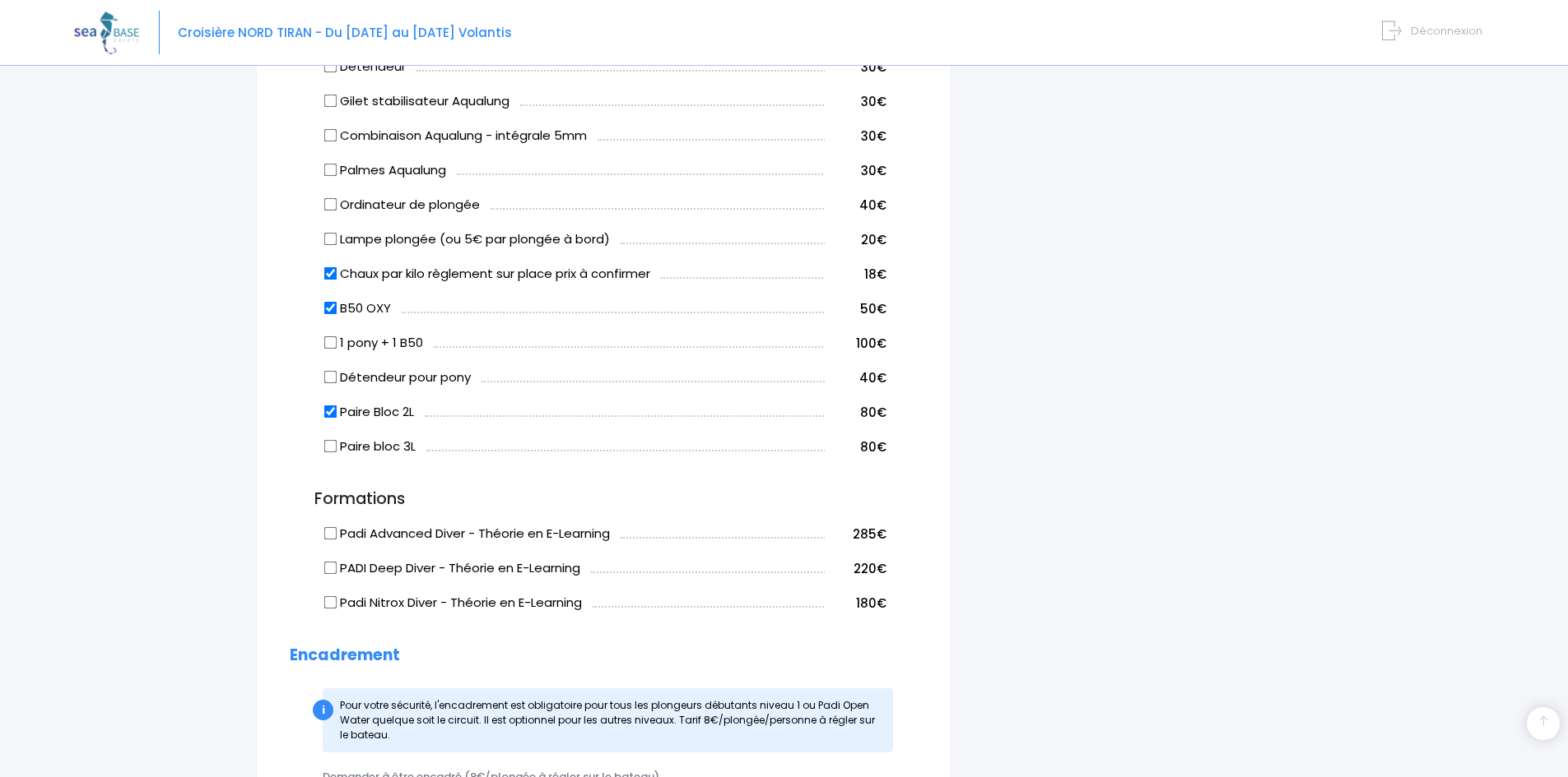
scroll to position [1151, 0]
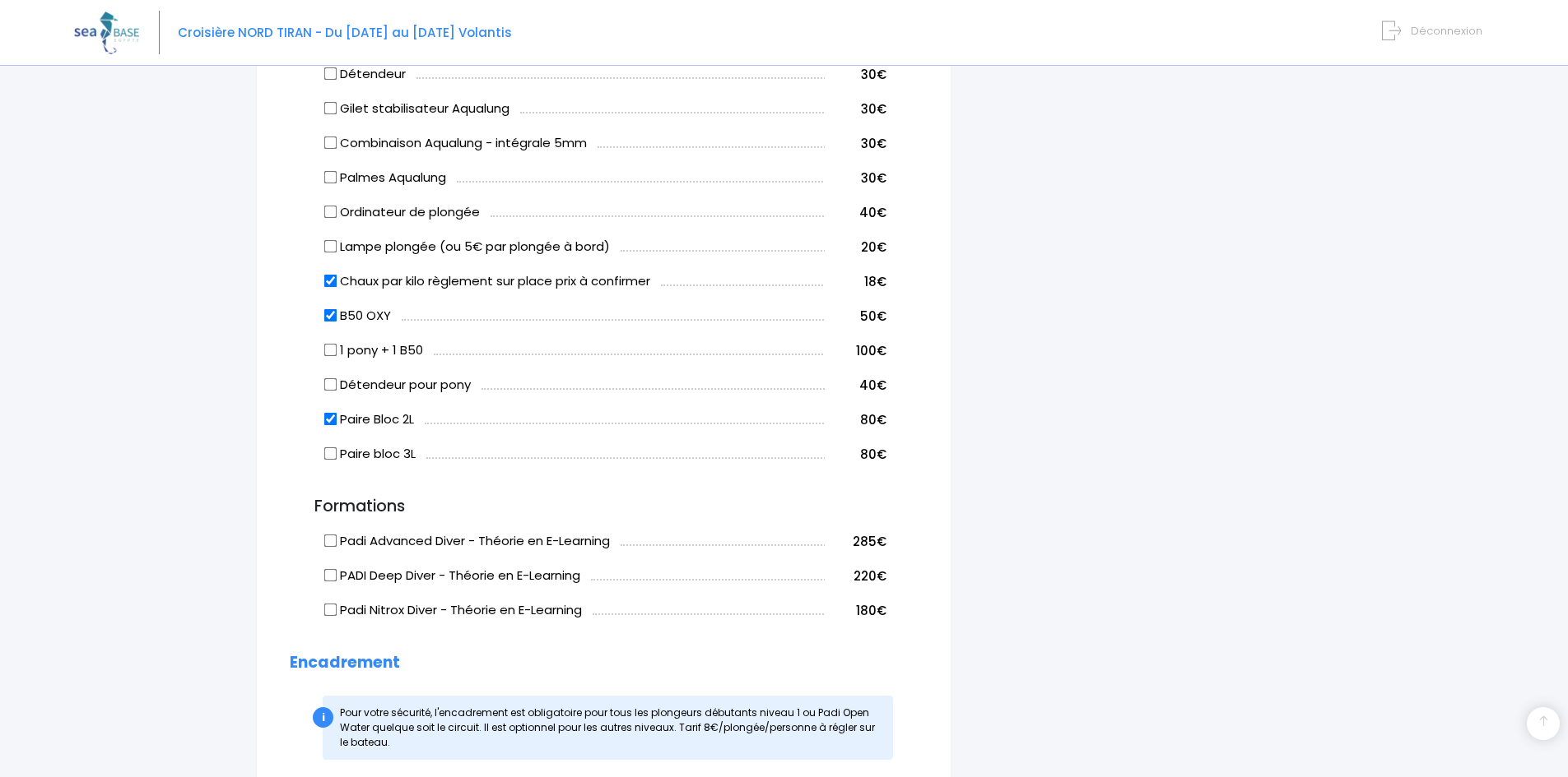
click at [329, 349] on input "1 pony + 1 B50" at bounding box center [331, 350] width 13 height 13
checkbox input "true"
click at [333, 321] on input "B50 OXY" at bounding box center [331, 315] width 13 height 13
checkbox input "false"
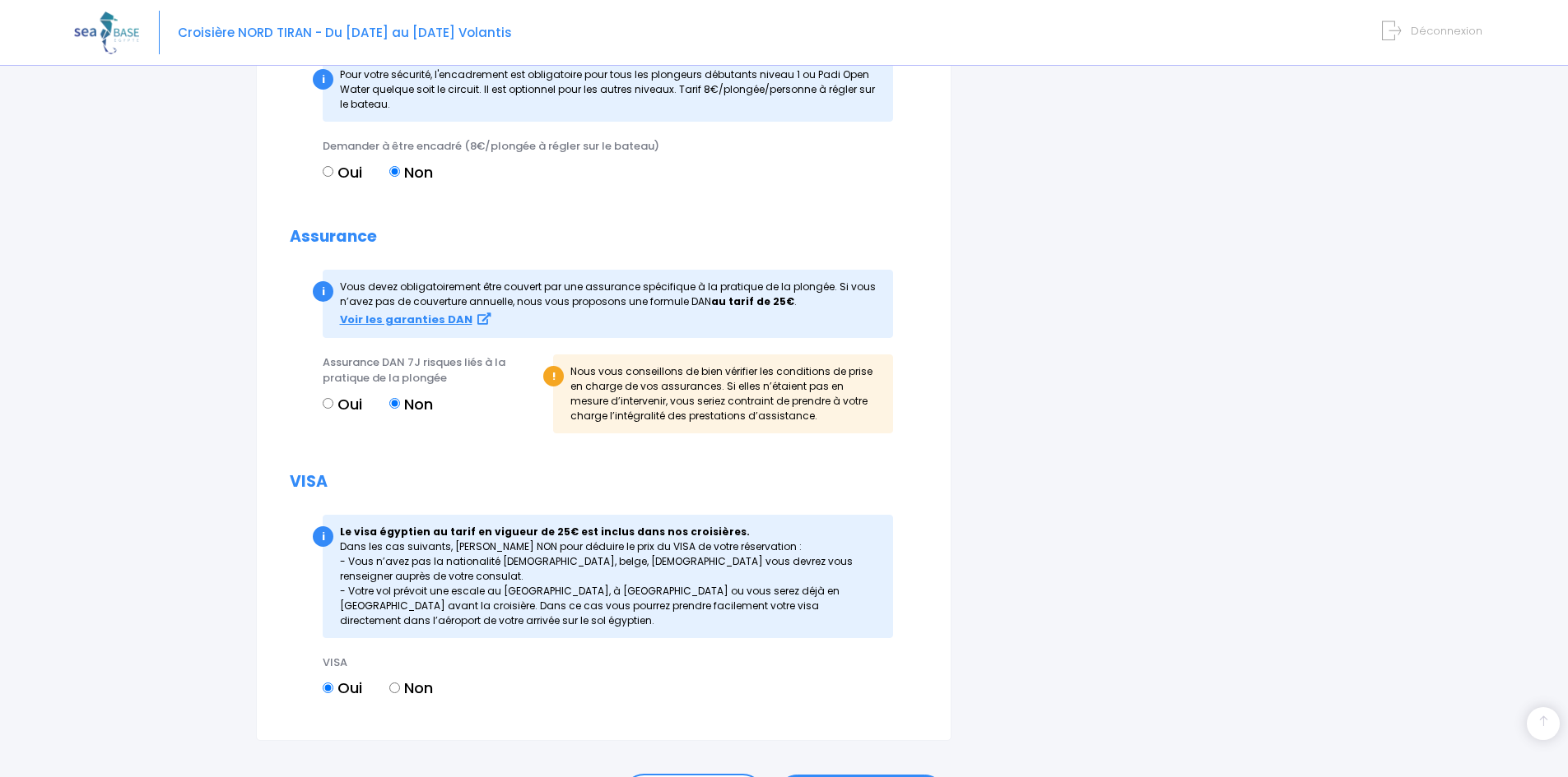
scroll to position [1897, 0]
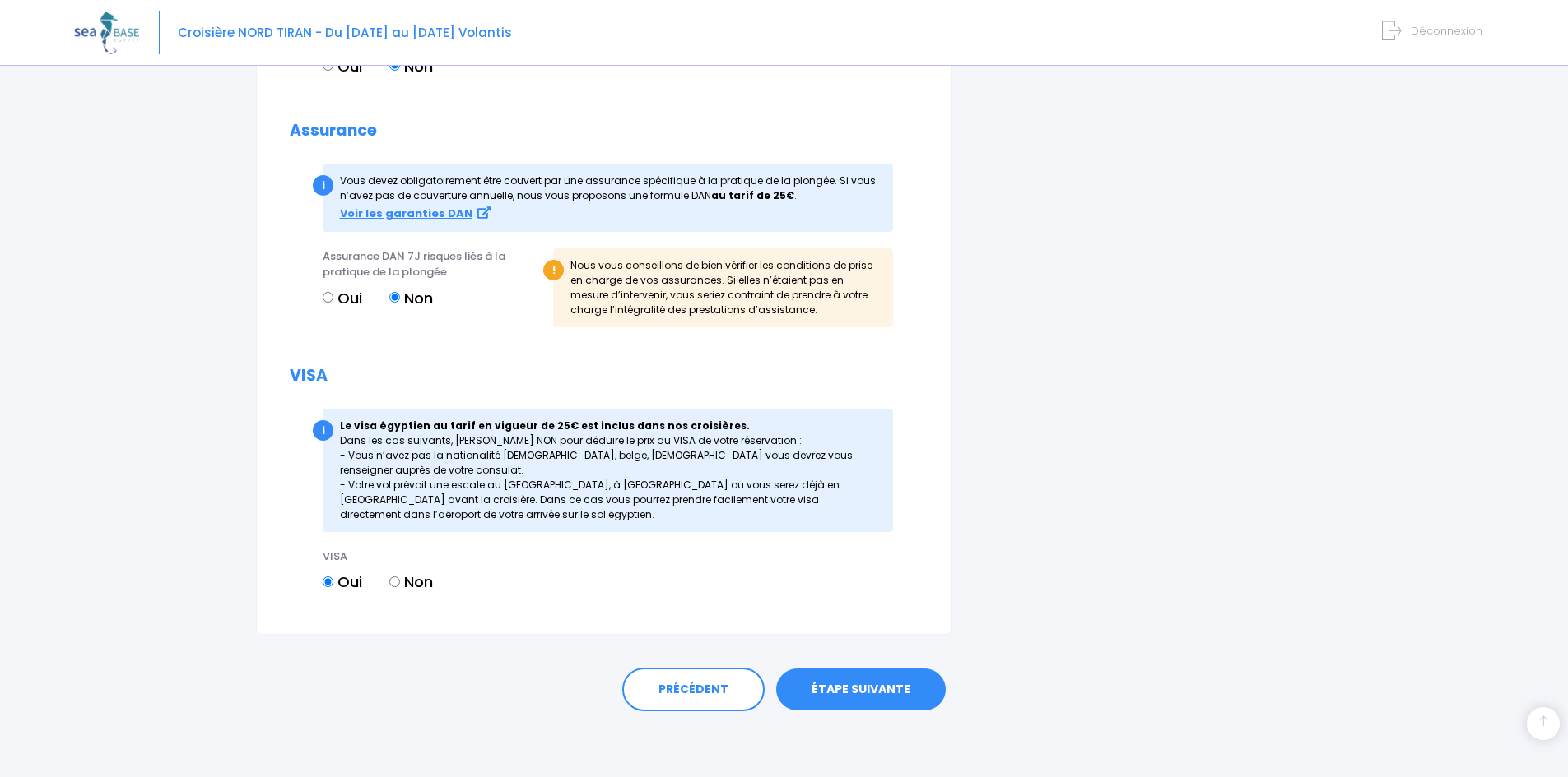
click at [845, 684] on link "ÉTAPE SUIVANTE" at bounding box center [861, 690] width 170 height 43
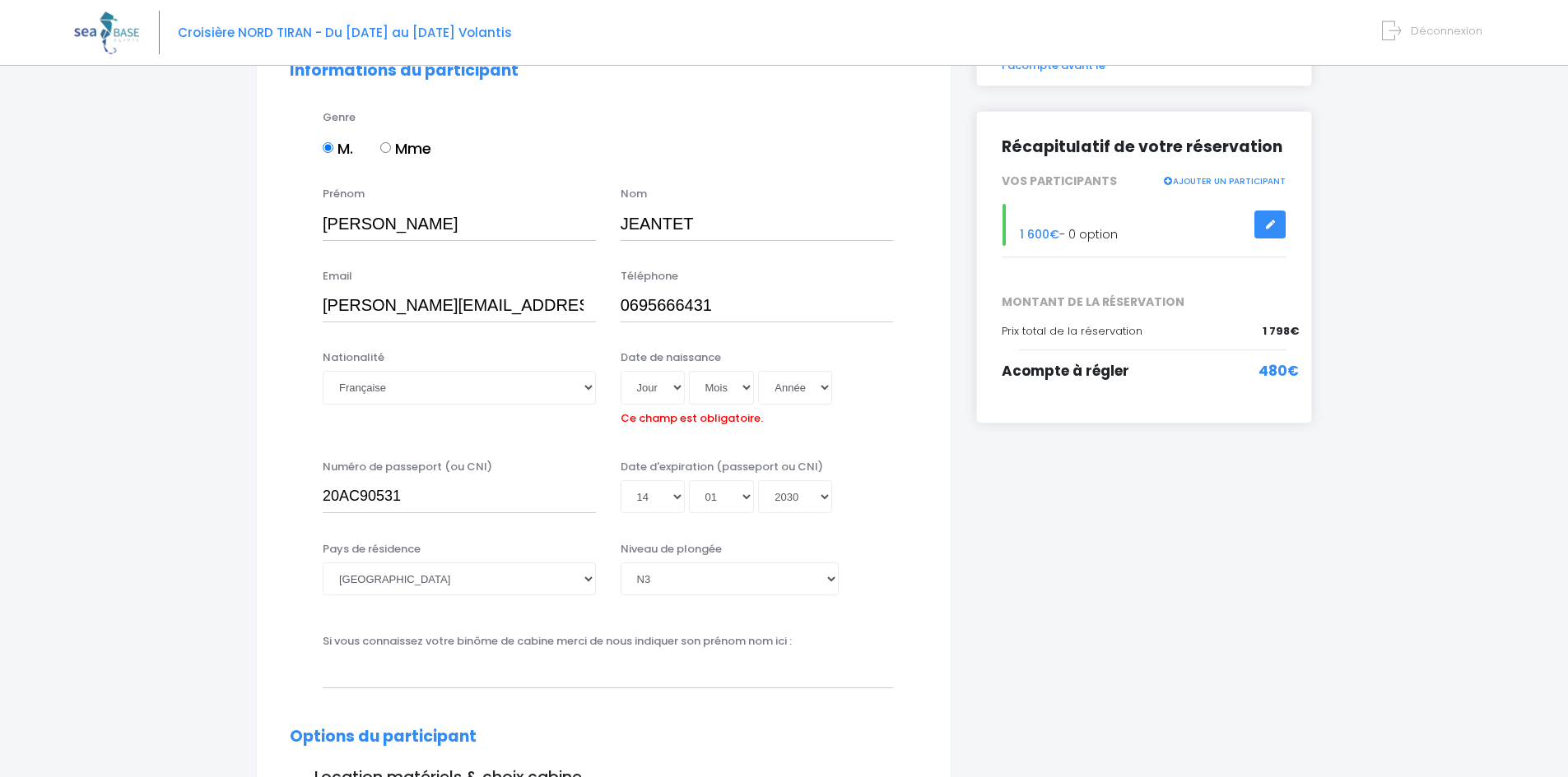
scroll to position [162, 0]
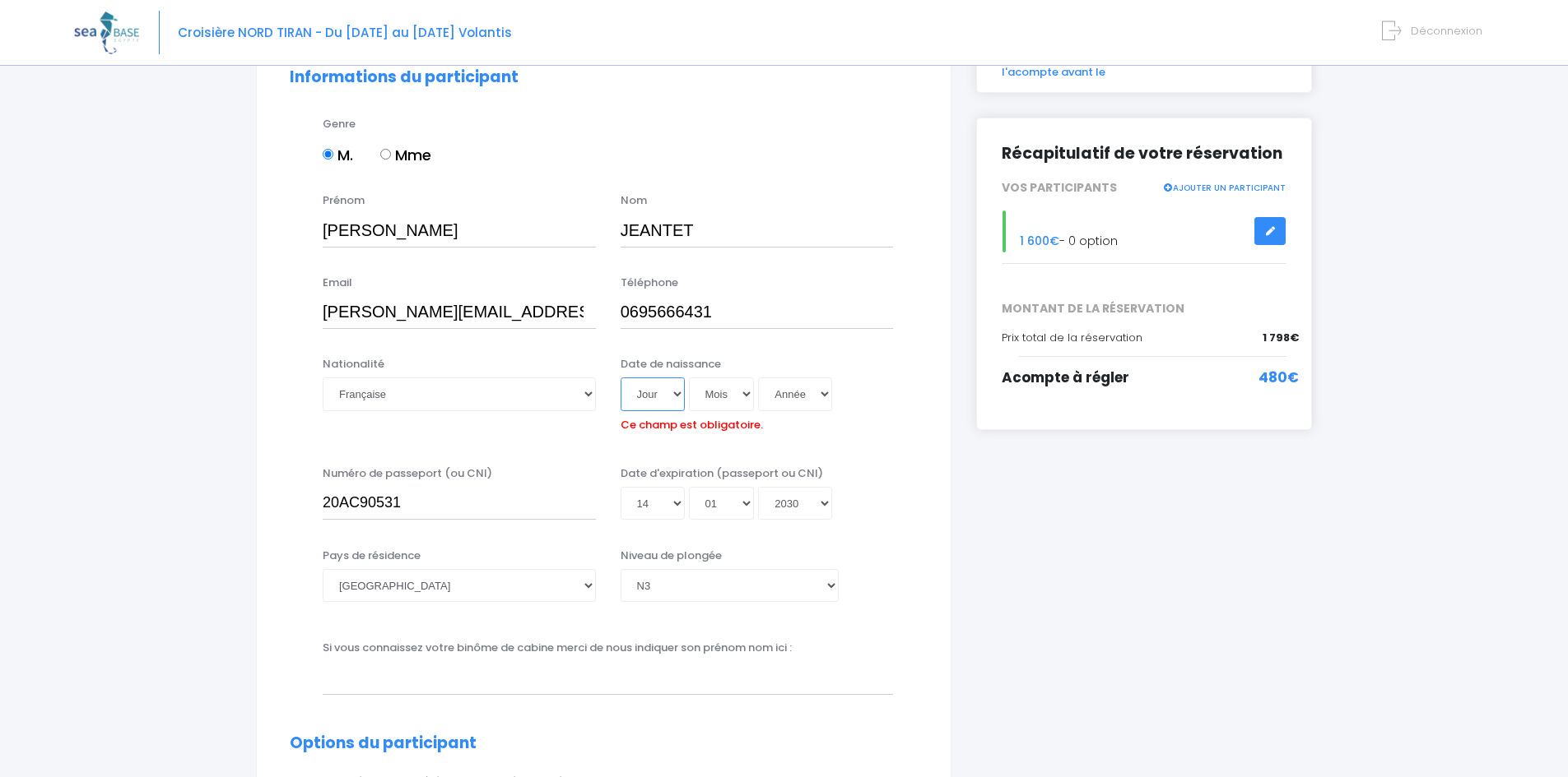
click at [654, 397] on select "Jour 01 02 03 04 05 06 07 08 09 10 11 12 13 14 15 16 17 18 19 20 21 22 23 24 25…" at bounding box center [653, 393] width 65 height 33
select select "18"
click at [621, 377] on select "Jour 01 02 03 04 05 06 07 08 09 10 11 12 13 14 15 16 17 18 19 20 21 22 23 24 25…" at bounding box center [653, 393] width 65 height 33
click at [709, 402] on select "Mois 01 02 03 04 05 06 07 08 09 10 11 12" at bounding box center [722, 393] width 66 height 33
select select "12"
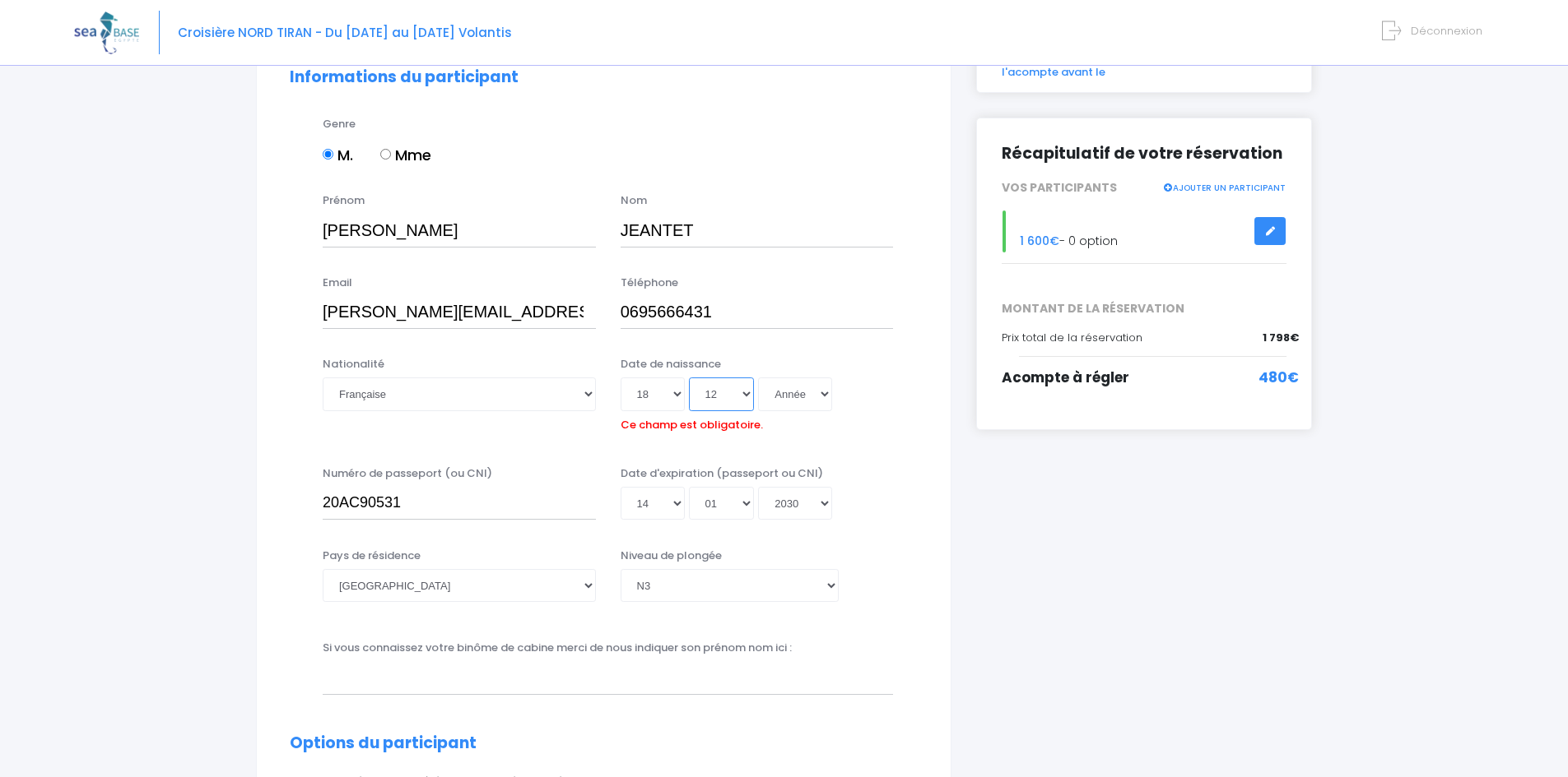
click at [689, 377] on select "Mois 01 02 03 04 05 06 07 08 09 10 11 12" at bounding box center [722, 393] width 66 height 33
click at [807, 380] on select "Année 2045 2044 2043 2042 2041 2040 2039 2038 2037 2036 2035 2034 2033 2032 203…" at bounding box center [794, 393] width 74 height 33
select select "1983"
click at [758, 377] on select "Année 2045 2044 2043 2042 2041 2040 2039 2038 2037 2036 2035 2034 2033 2032 203…" at bounding box center [794, 393] width 74 height 33
type input "1983-12-18"
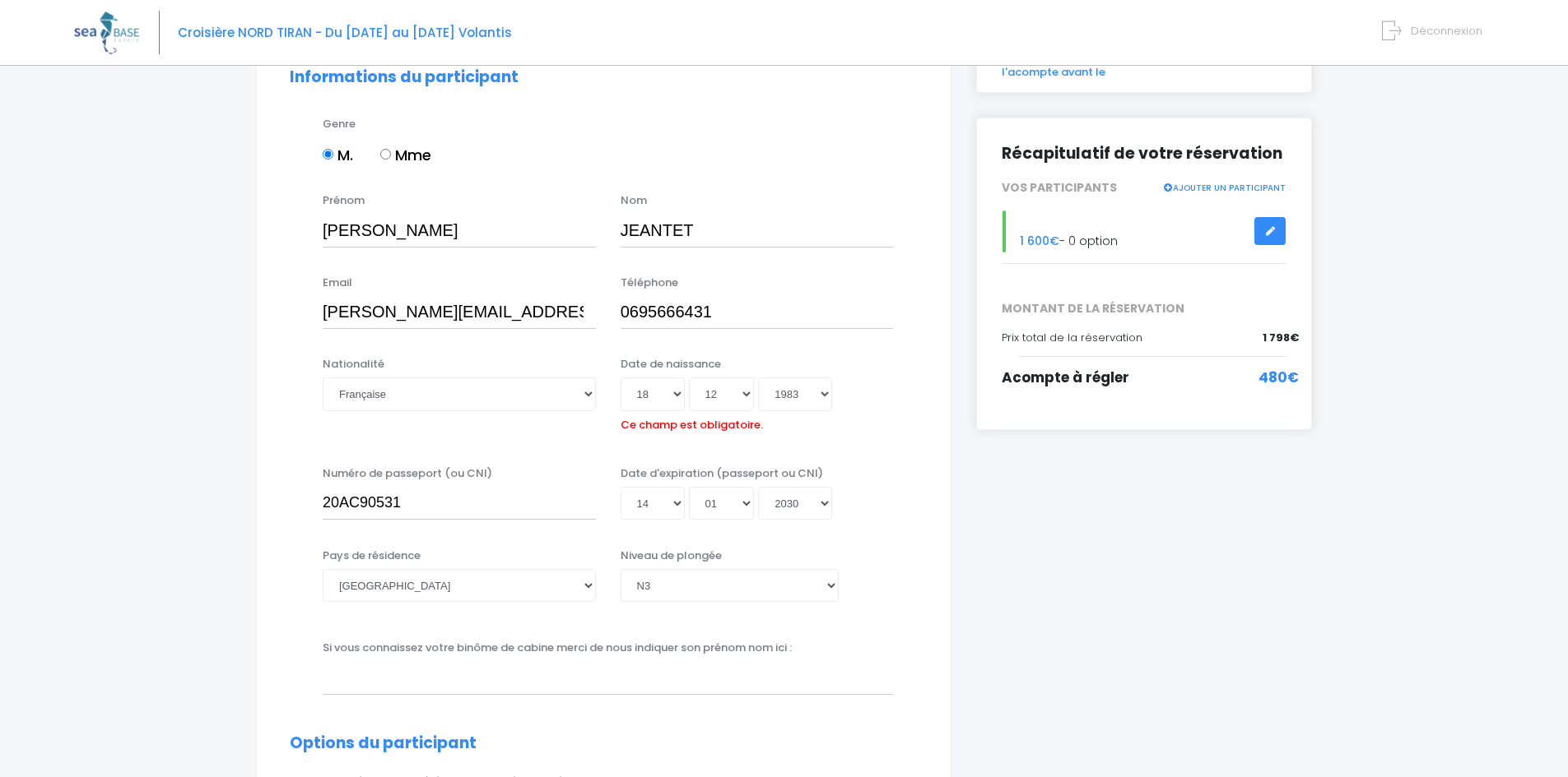
click at [884, 431] on div "Date de naissance Jour 01 02 03 04 05 06 07 08 09 10 11 12 13 14 15 16 17 18 19…" at bounding box center [757, 397] width 298 height 81
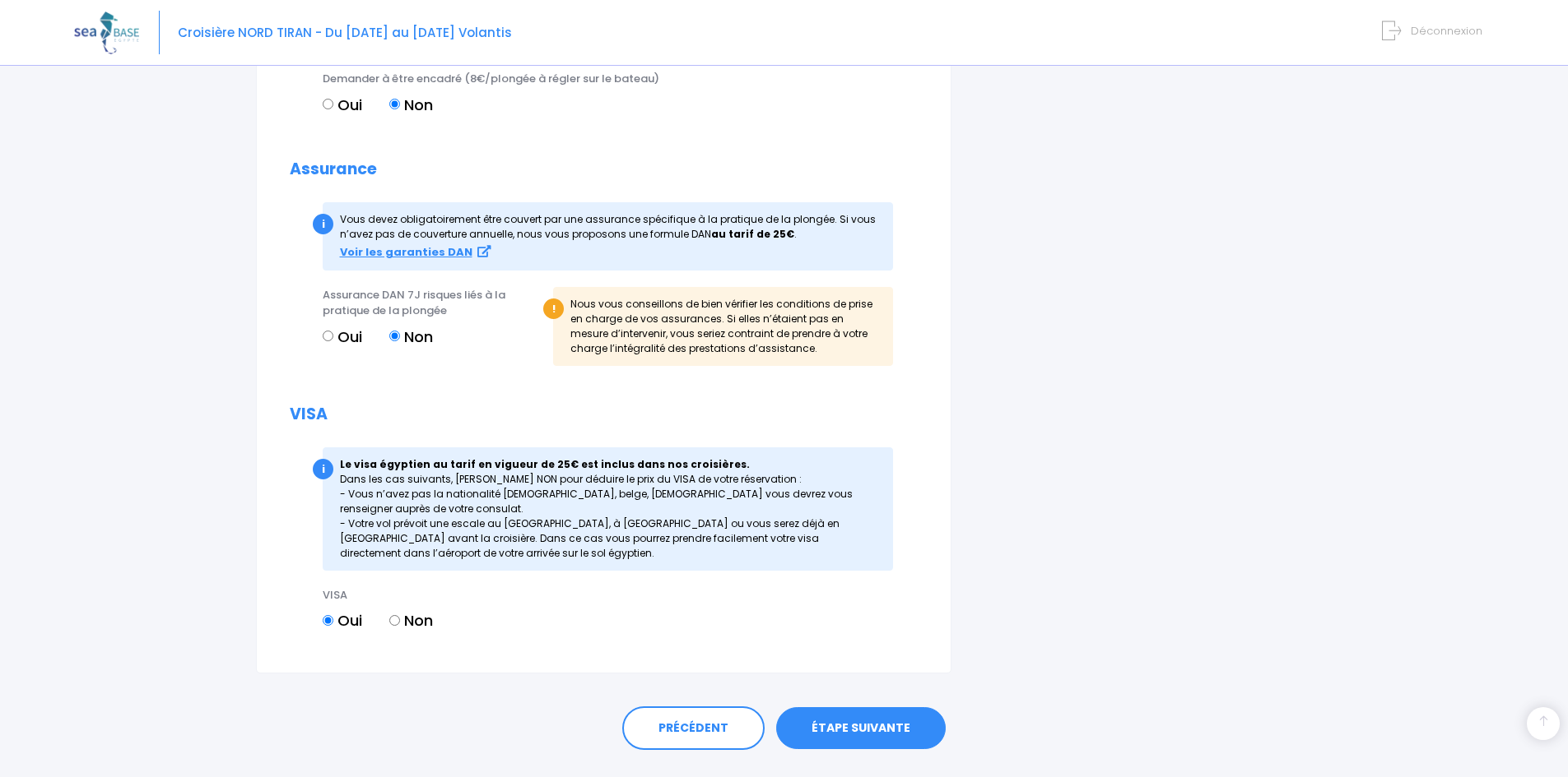
scroll to position [1913, 0]
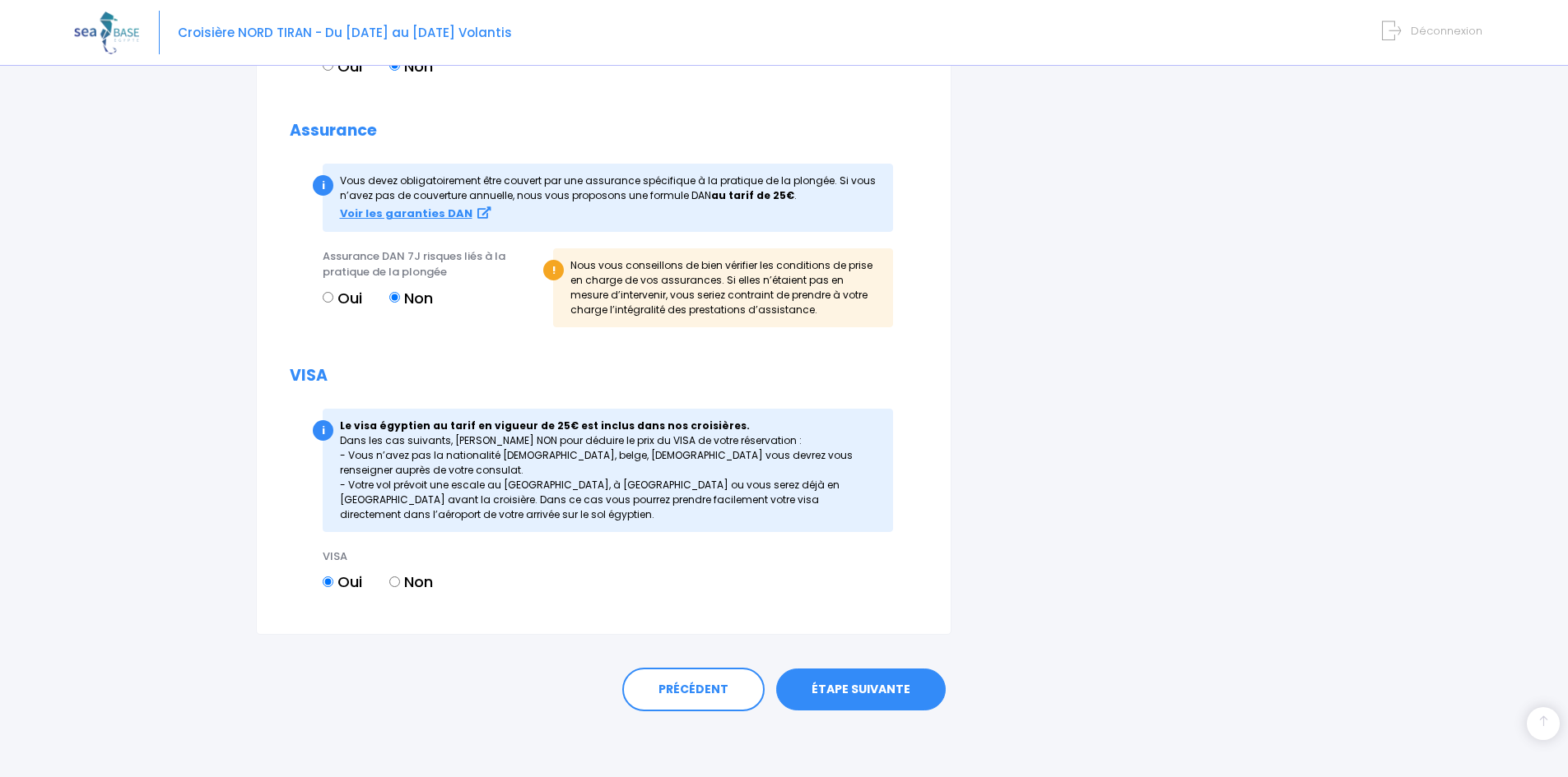
click at [855, 684] on link "ÉTAPE SUIVANTE" at bounding box center [861, 690] width 170 height 43
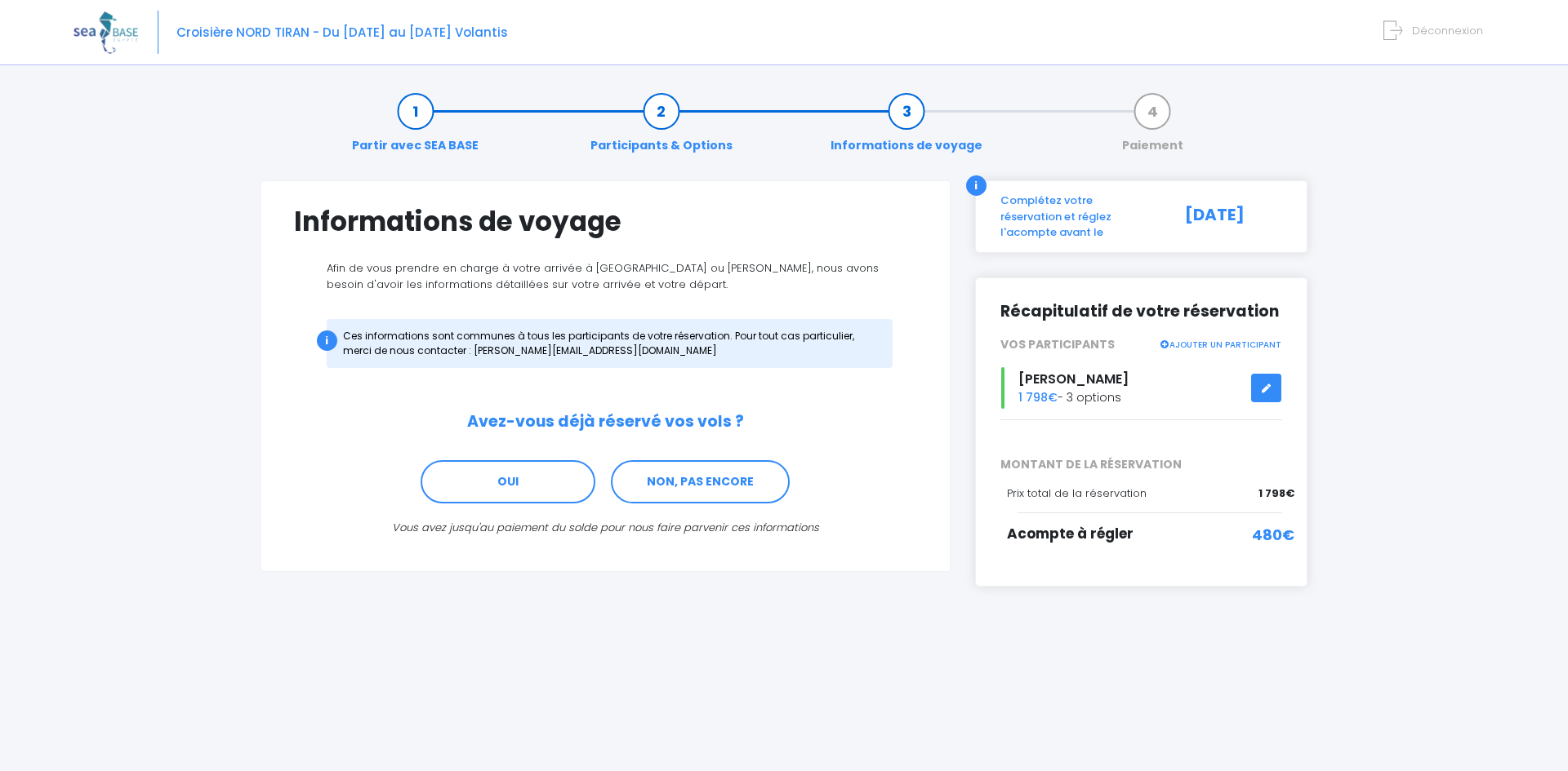
click at [1258, 373] on link at bounding box center [1266, 387] width 31 height 29
click at [719, 477] on link "NON, PAS ENCORE" at bounding box center [700, 482] width 178 height 44
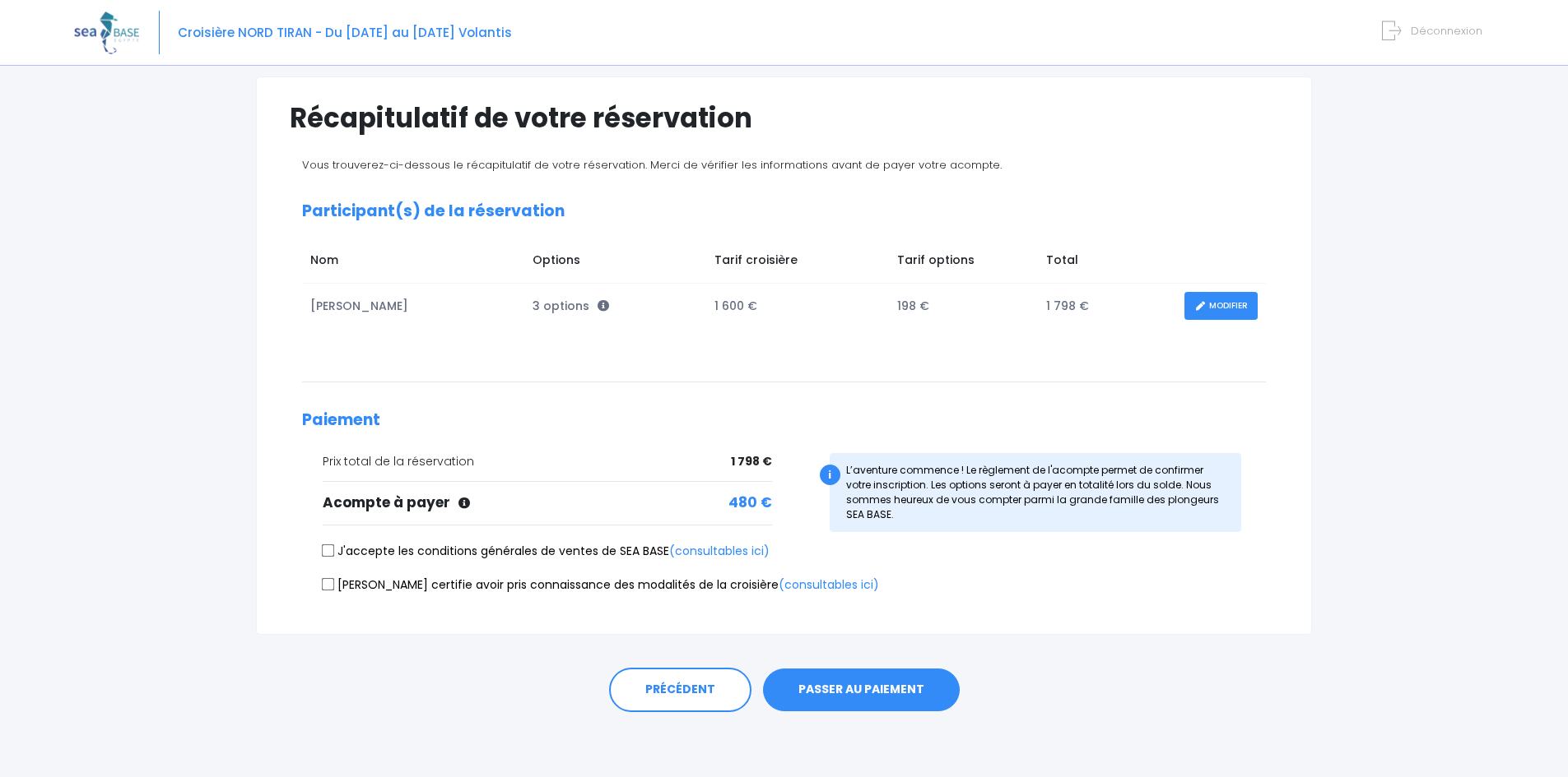
scroll to position [106, 0]
click at [330, 554] on input "J'accepte les conditions générales de ventes de SEA BASE (consultables ici)" at bounding box center [329, 550] width 13 height 13
checkbox input "true"
click at [327, 582] on input "[PERSON_NAME] certifie avoir pris connaissance des modalités de la croisière (c…" at bounding box center [329, 583] width 13 height 13
checkbox input "true"
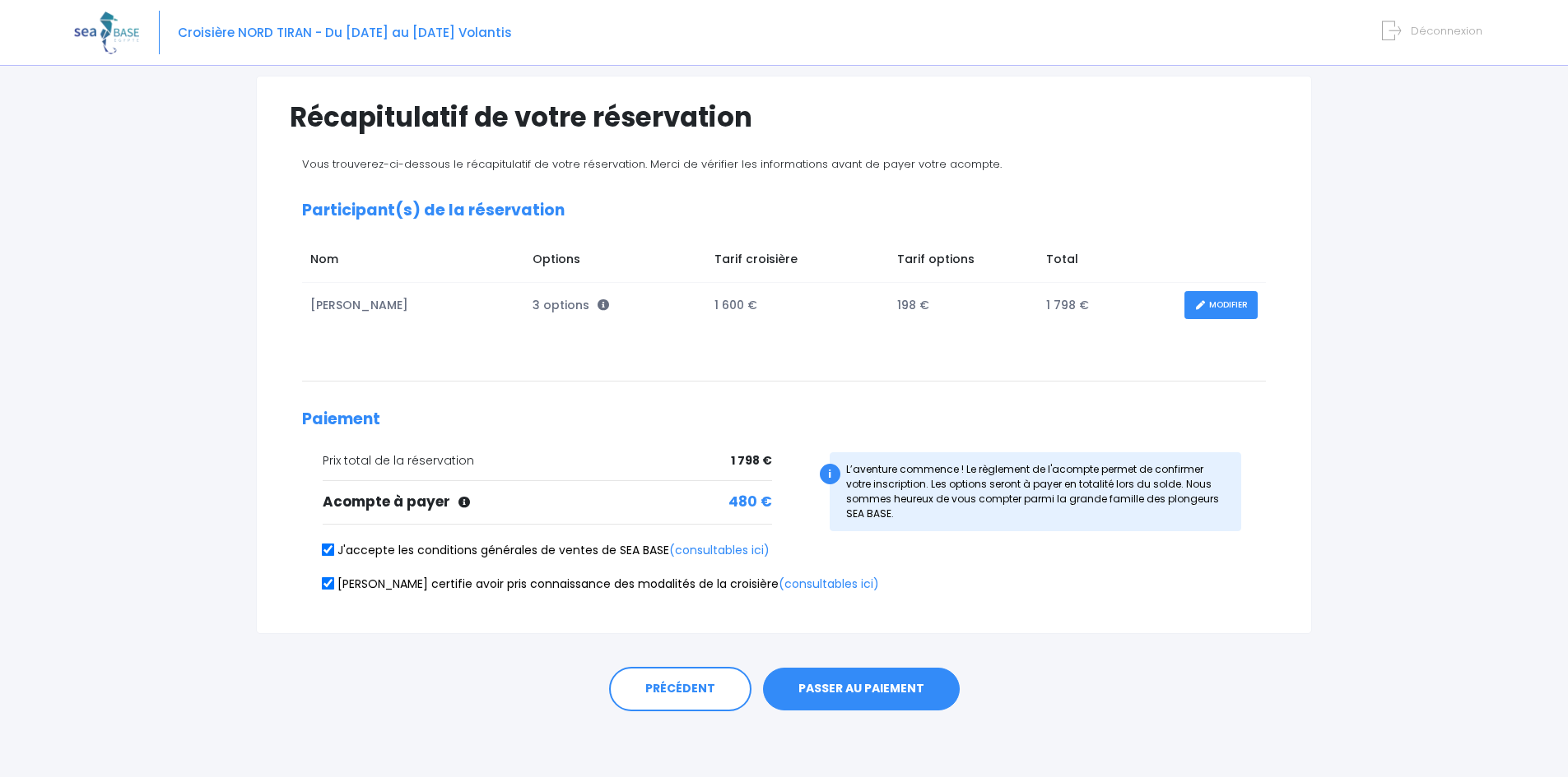
click at [1230, 304] on link "MODIFIER" at bounding box center [1221, 305] width 73 height 29
click at [1211, 307] on link "MODIFIER" at bounding box center [1221, 305] width 73 height 29
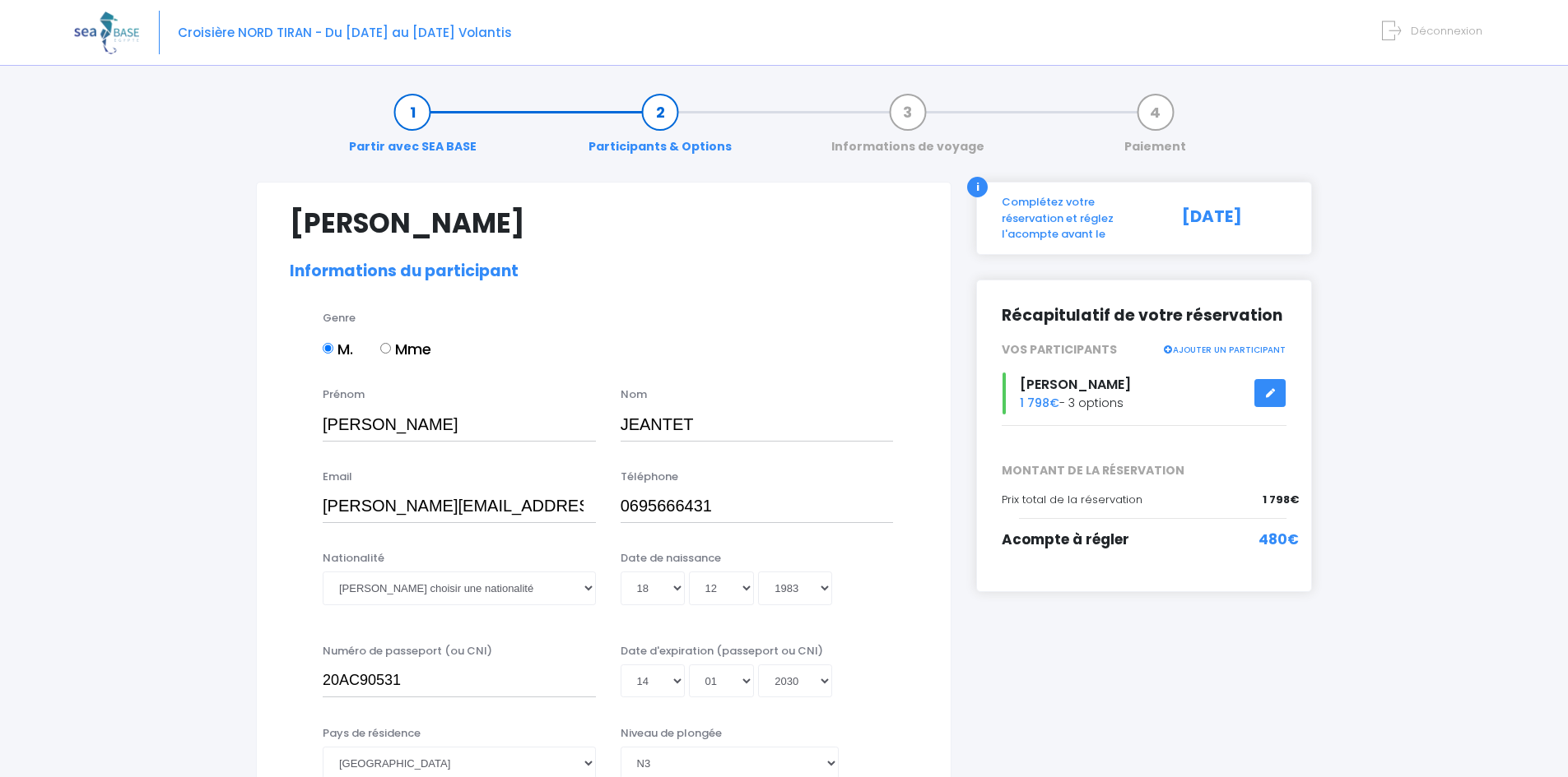
select select "N3"
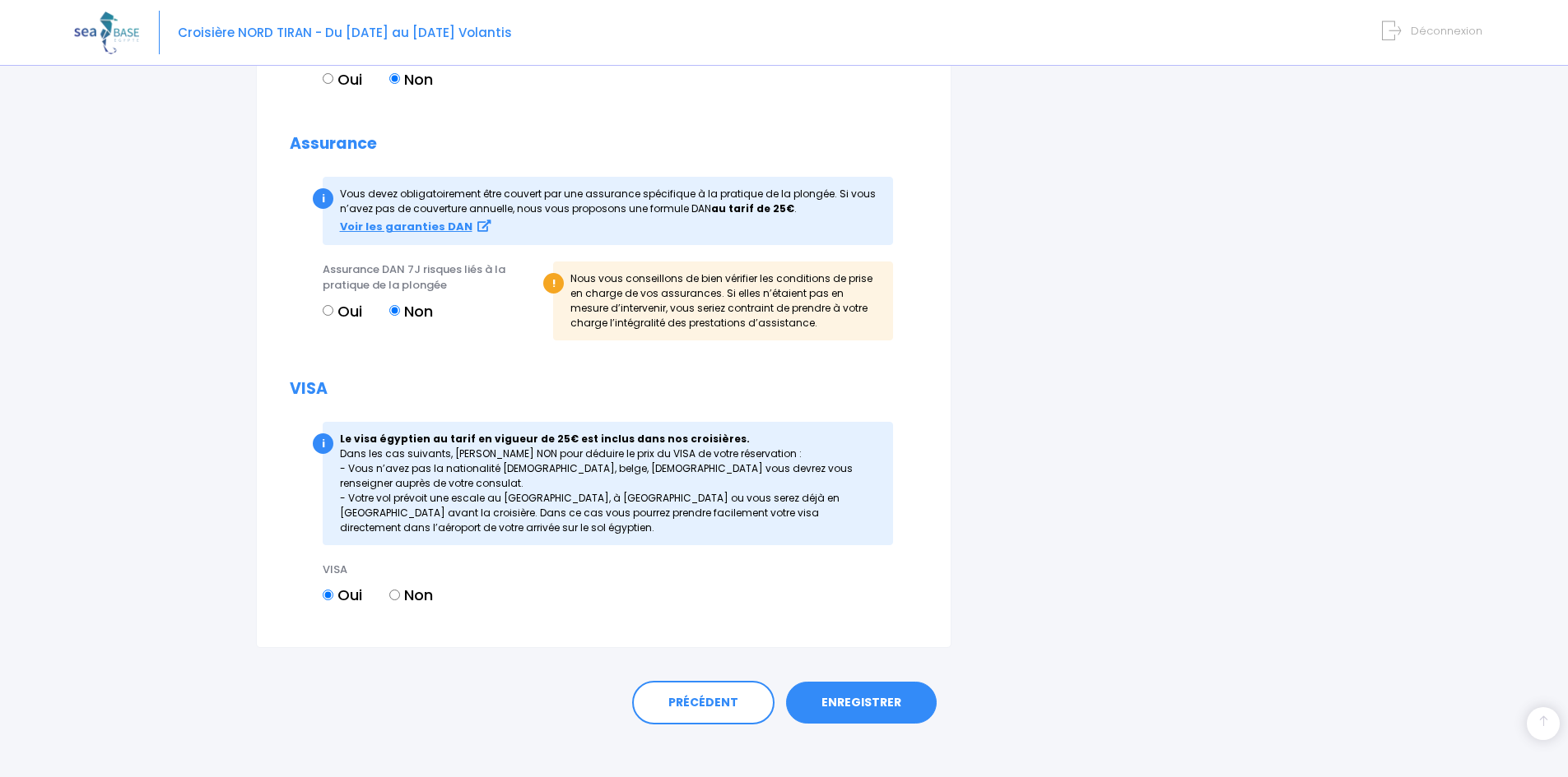
scroll to position [1928, 0]
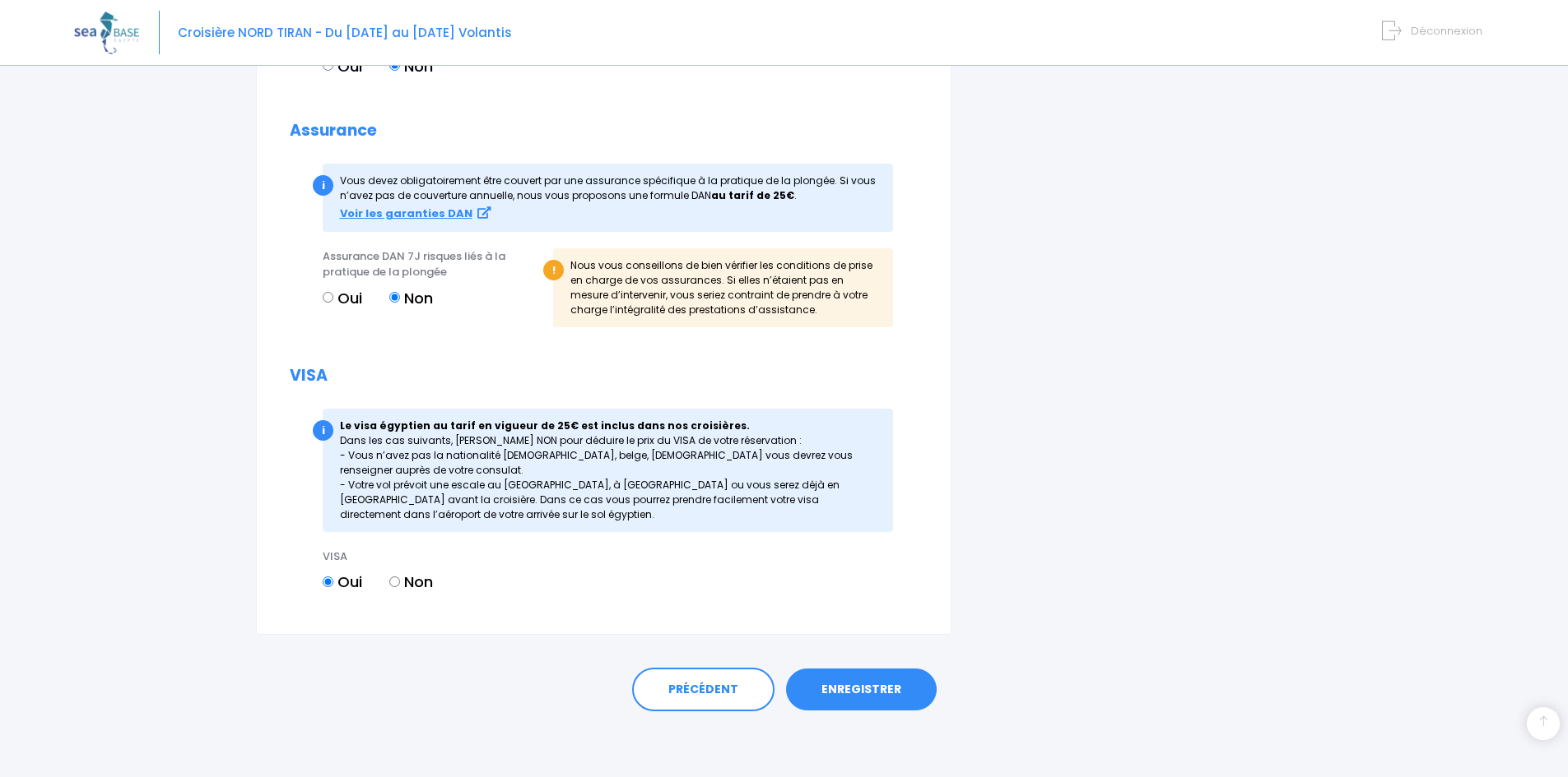
click at [889, 698] on link "ENREGISTRER" at bounding box center [861, 690] width 151 height 43
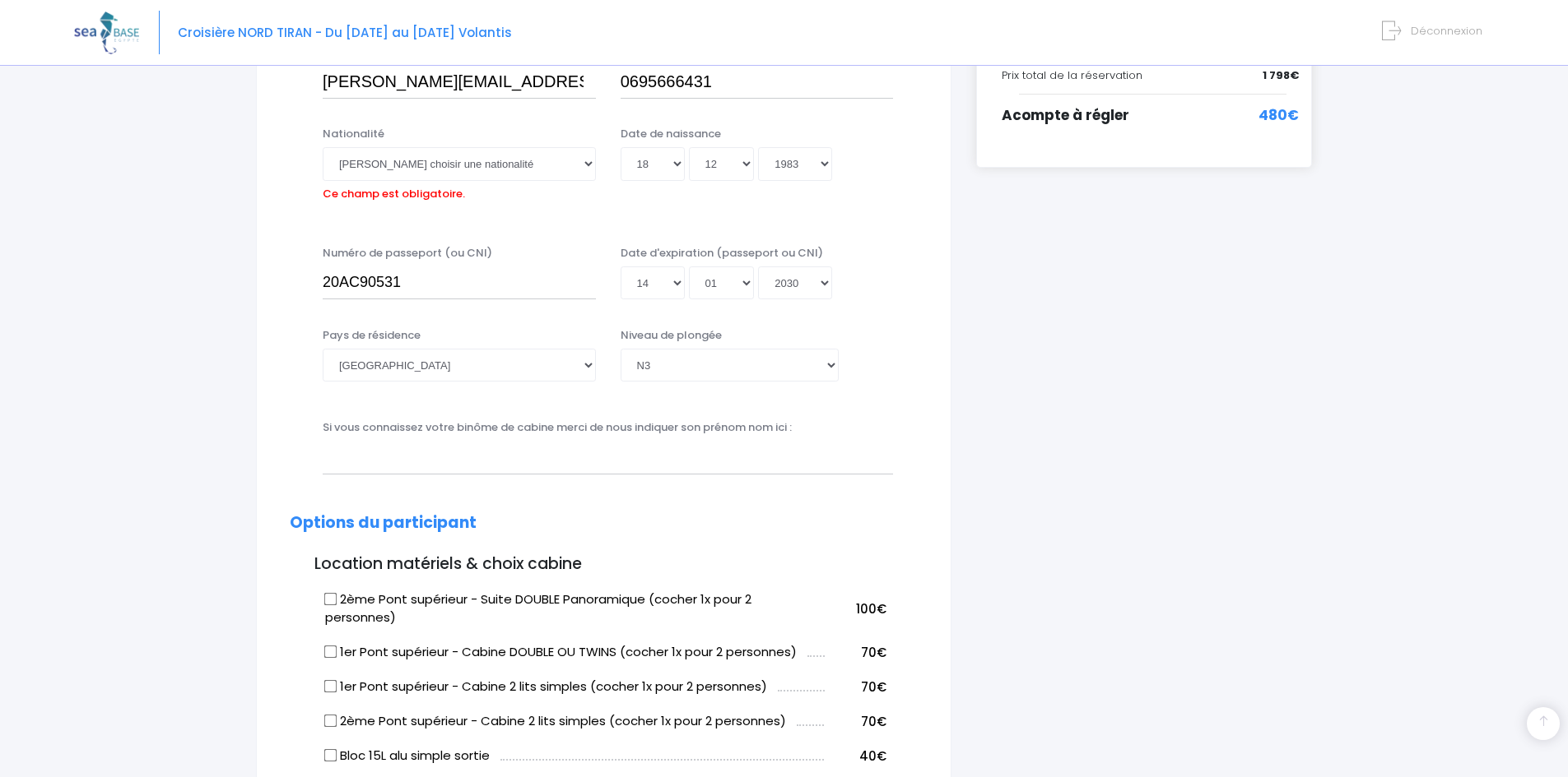
scroll to position [407, 0]
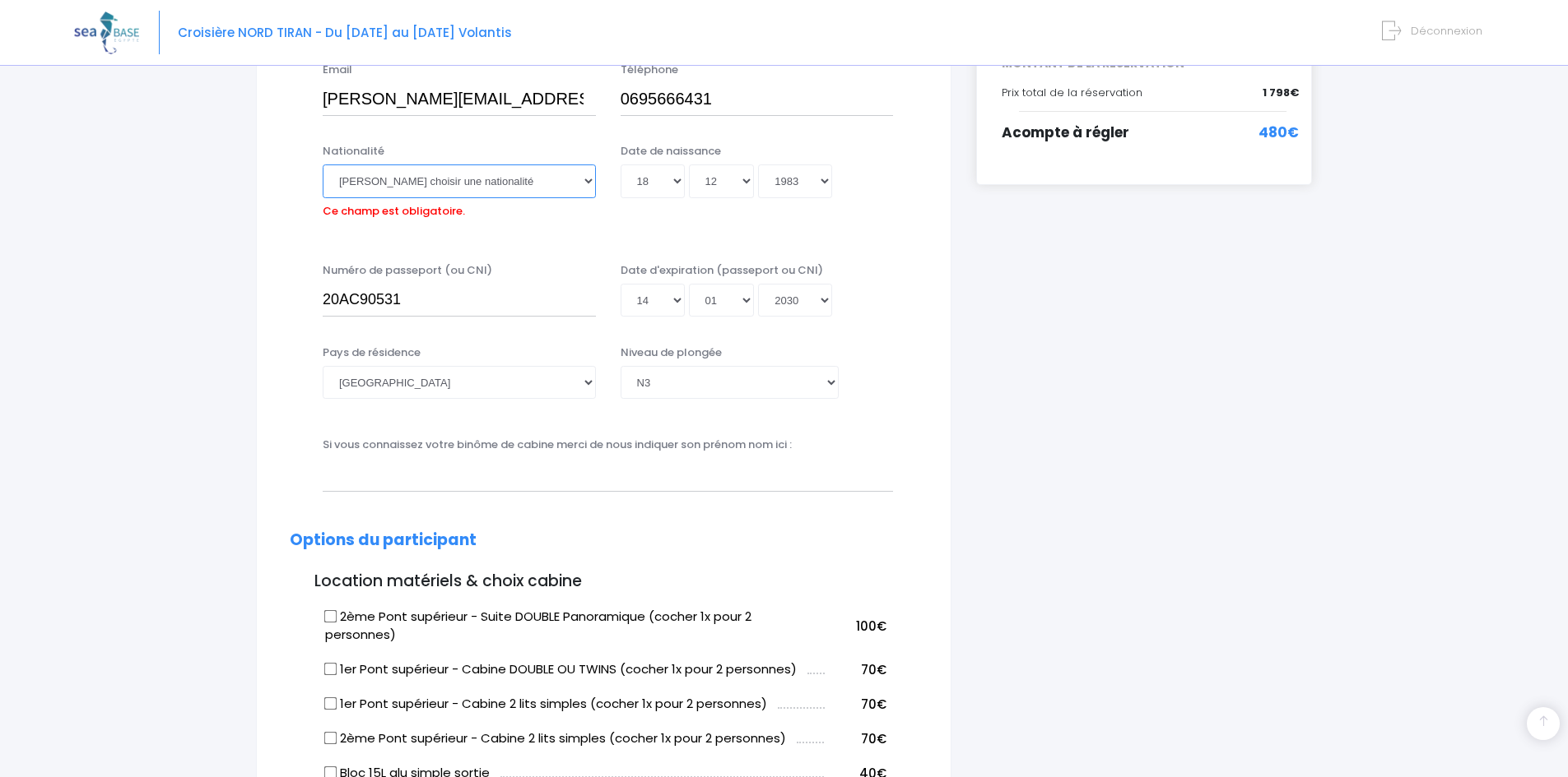
click at [439, 183] on select "Veuillez choisir une nationalité Afghane Albanaise Algerienne Allemande America…" at bounding box center [459, 181] width 274 height 33
select select "Française"
click at [322, 165] on select "Veuillez choisir une nationalité Afghane Albanaise Algerienne Allemande America…" at bounding box center [459, 181] width 274 height 33
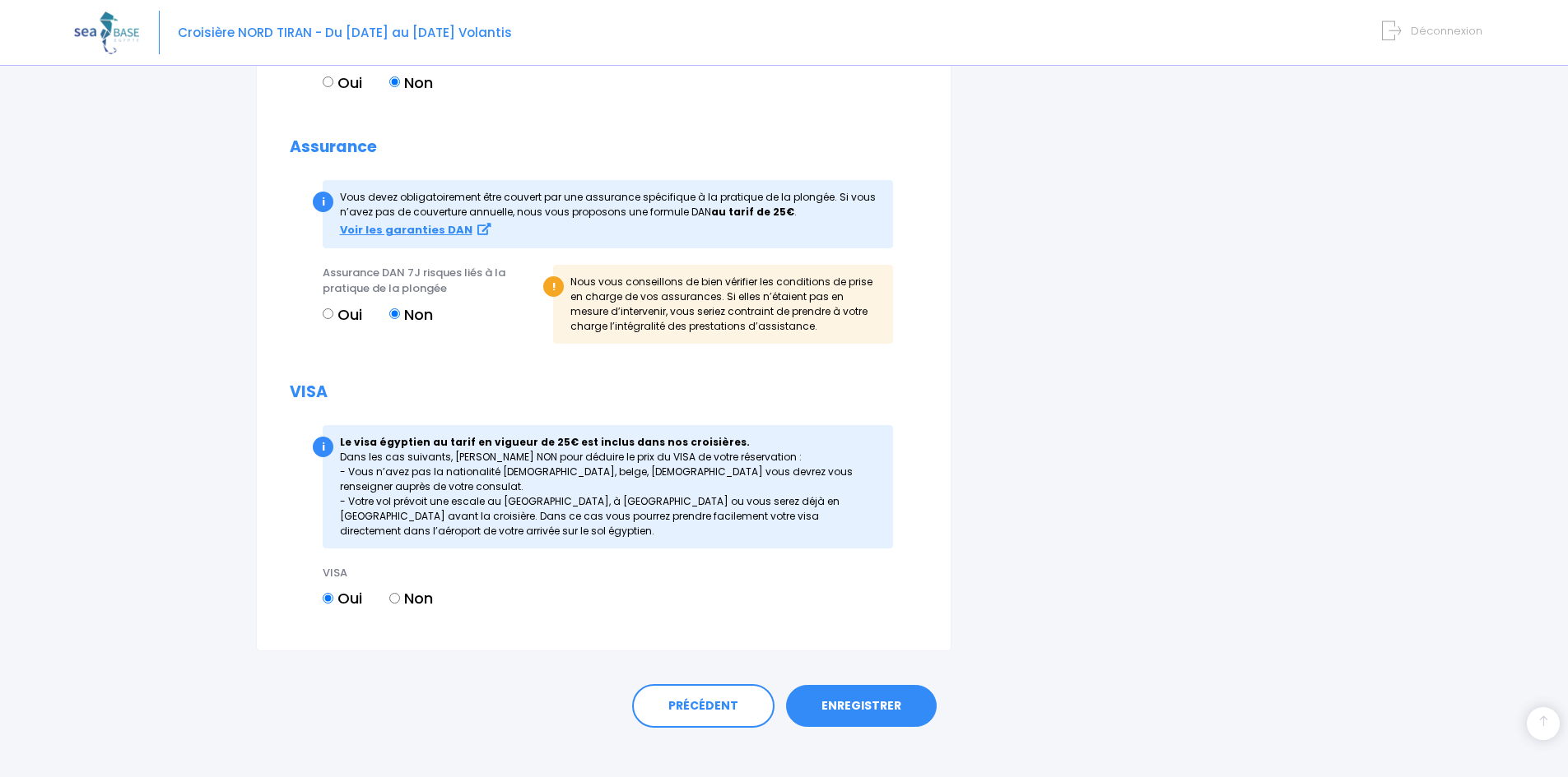
scroll to position [1928, 0]
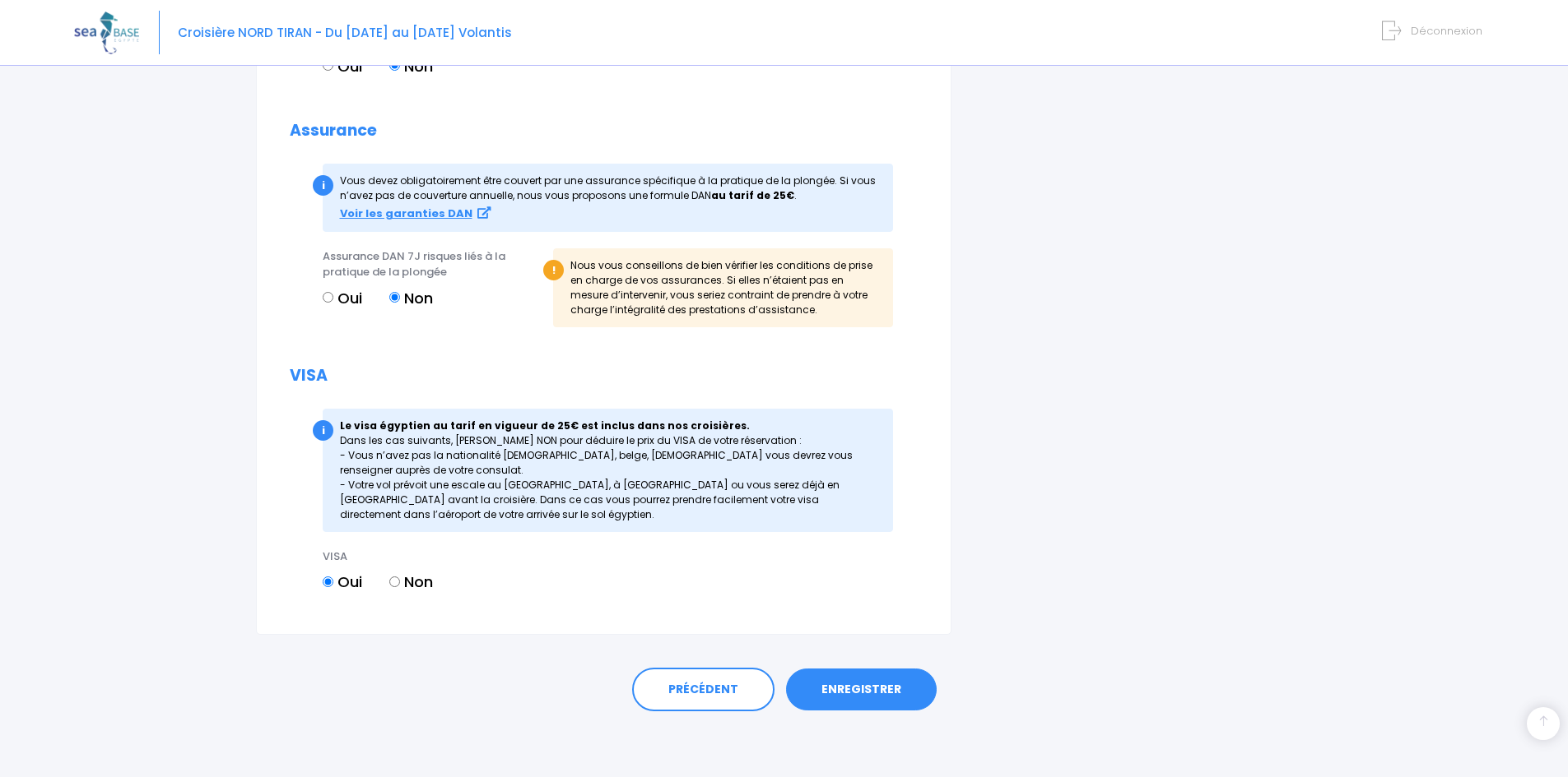
click at [860, 689] on link "ENREGISTRER" at bounding box center [861, 690] width 151 height 43
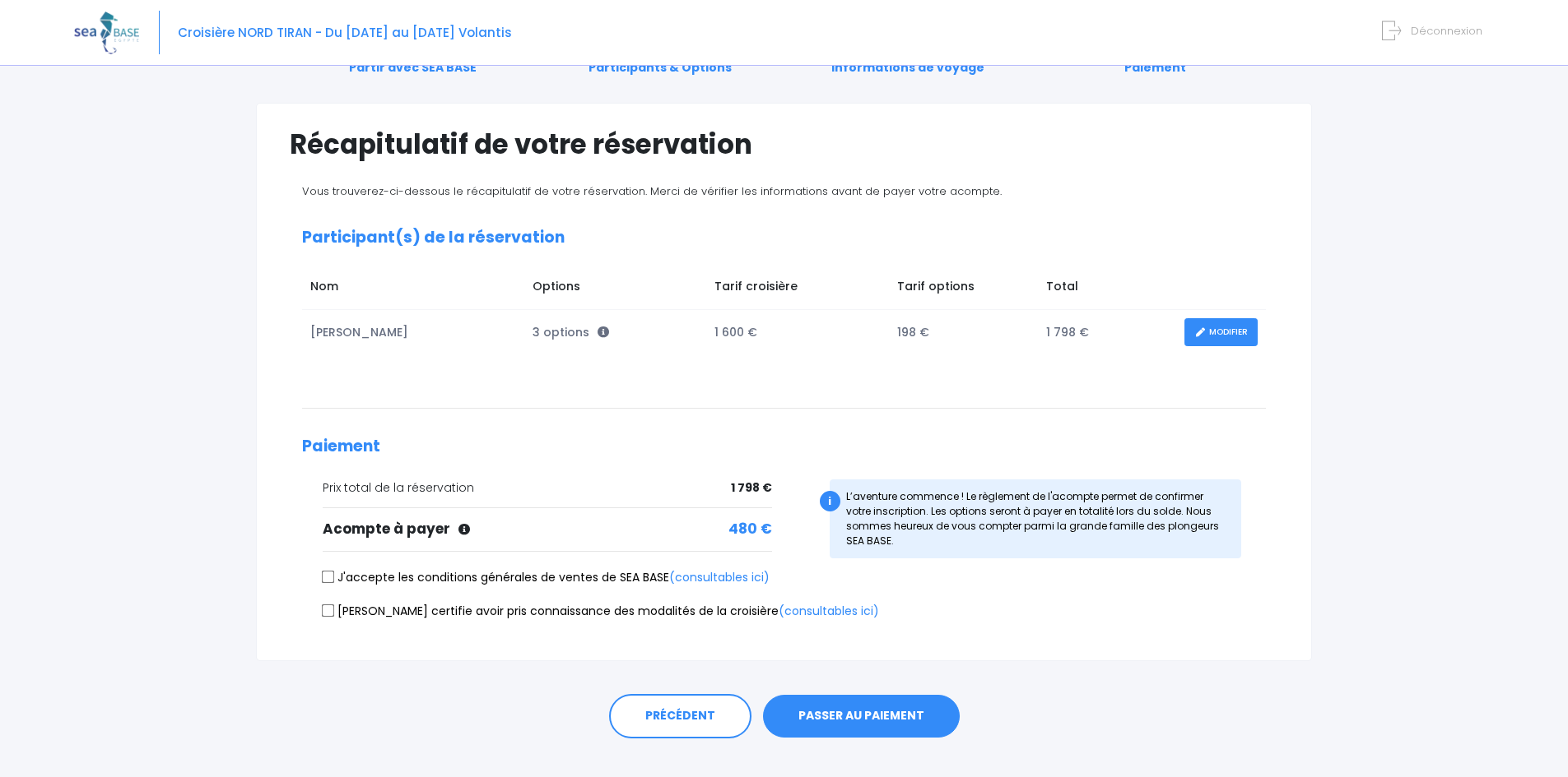
scroll to position [106, 0]
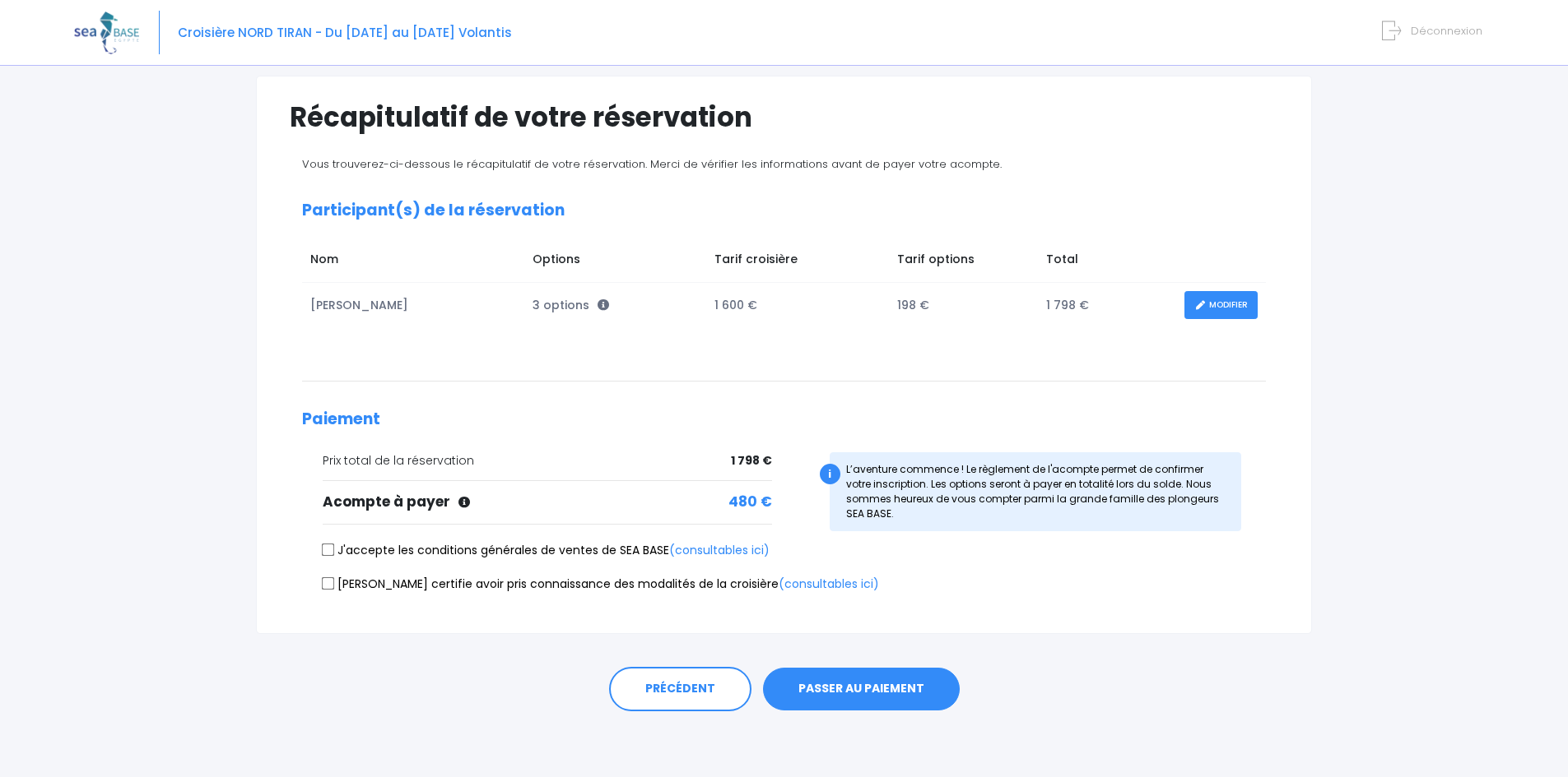
drag, startPoint x: 862, startPoint y: 686, endPoint x: 786, endPoint y: 627, distance: 96.2
click at [940, 626] on div "Partir avec SEA BASE Participants & Options Informations de voyage Paiement Réc…" at bounding box center [784, 353] width 1081 height 766
click at [327, 546] on input "J'accepte les conditions générales de ventes de SEA BASE (consultables ici)" at bounding box center [329, 550] width 13 height 13
checkbox input "true"
click at [325, 583] on input "Je certifie avoir pris connaissance des modalités de la croisière (consultables…" at bounding box center [329, 583] width 13 height 13
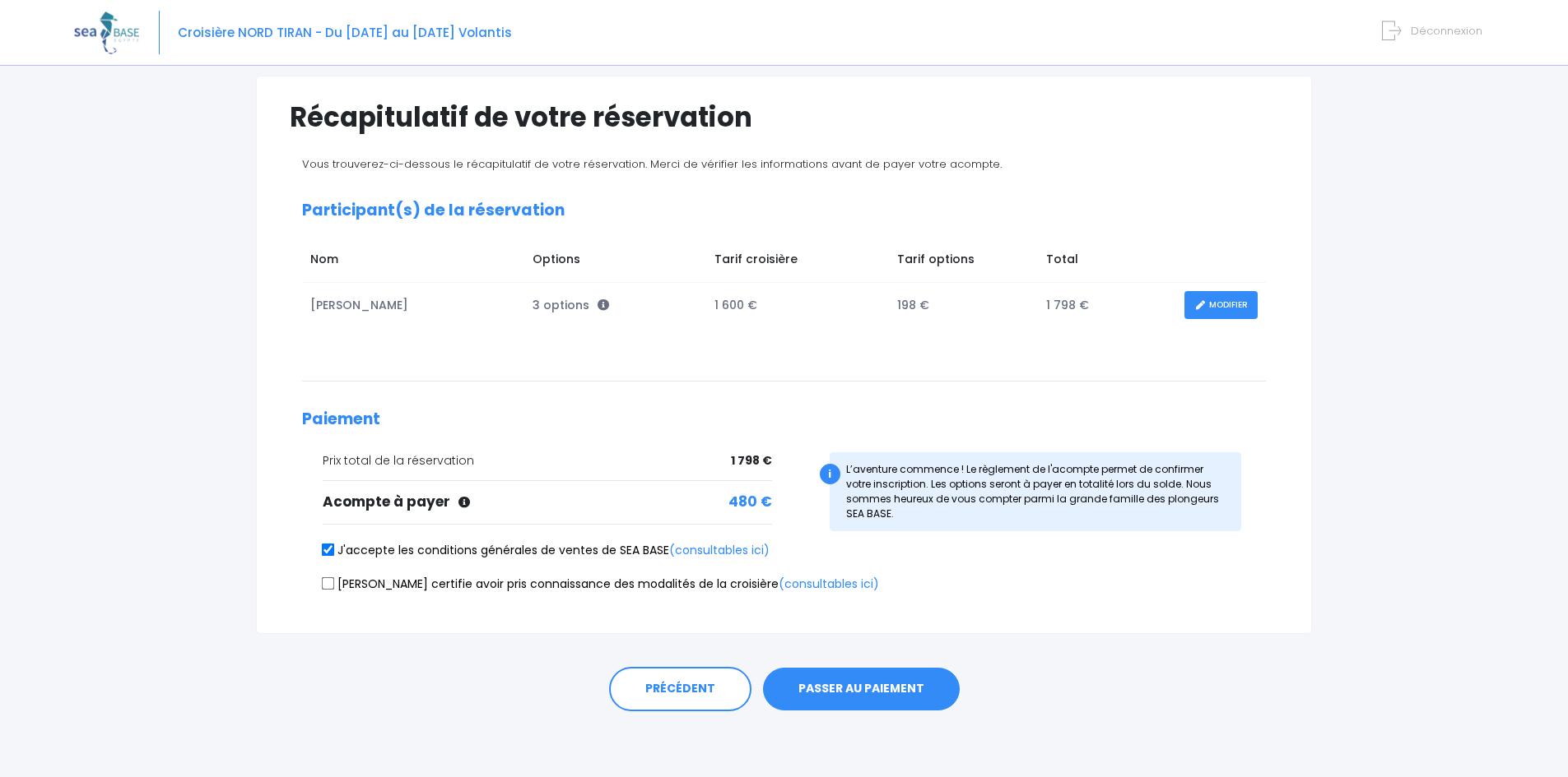
checkbox input "true"
click at [882, 685] on button "PASSER AU PAIEMENT" at bounding box center [862, 690] width 197 height 43
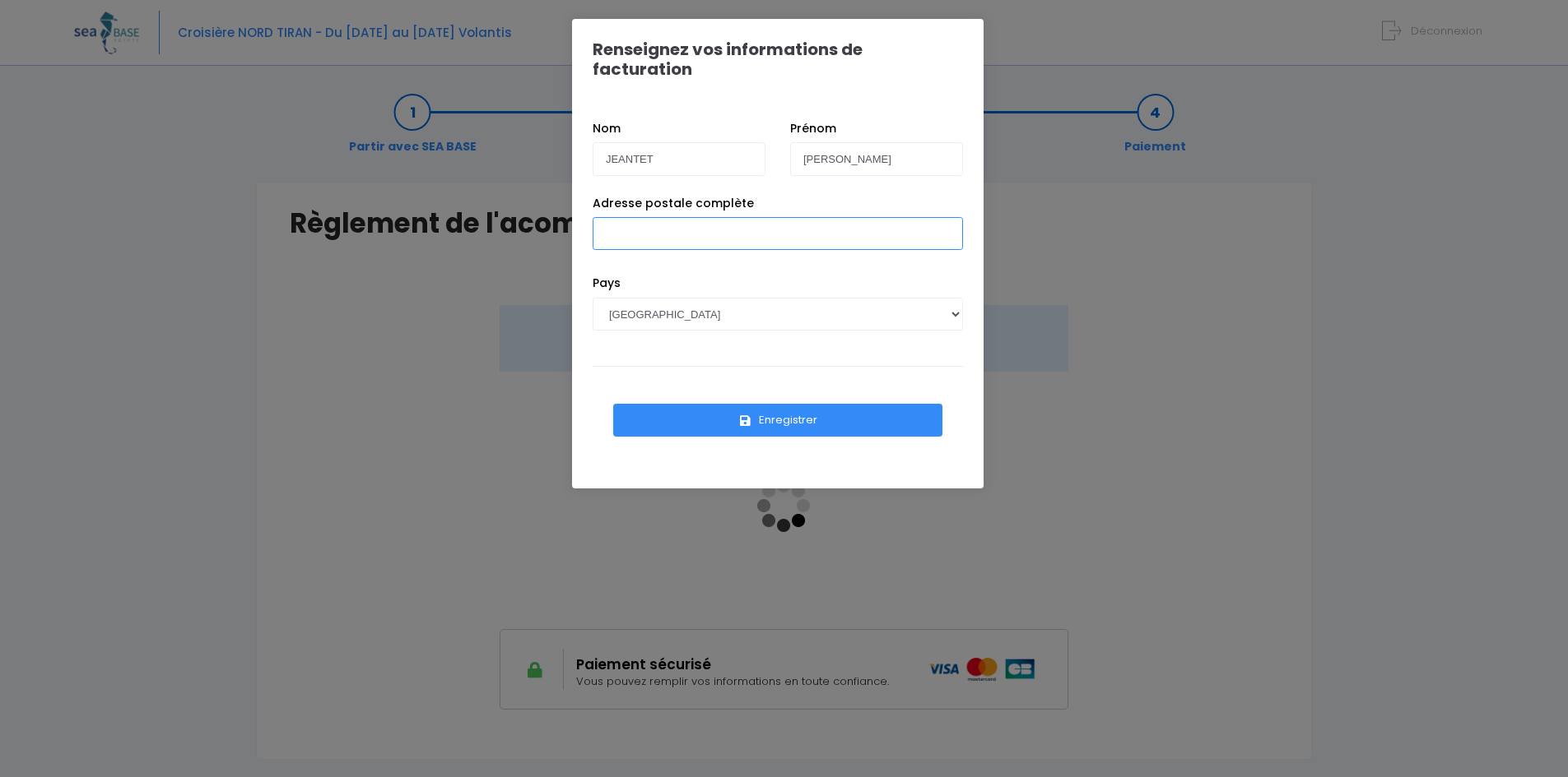
click at [691, 226] on input "Adresse postale complète" at bounding box center [777, 233] width 370 height 33
type input "[STREET_ADDRESS][PERSON_NAME]"
click at [748, 421] on icon "submit" at bounding box center [746, 421] width 15 height 0
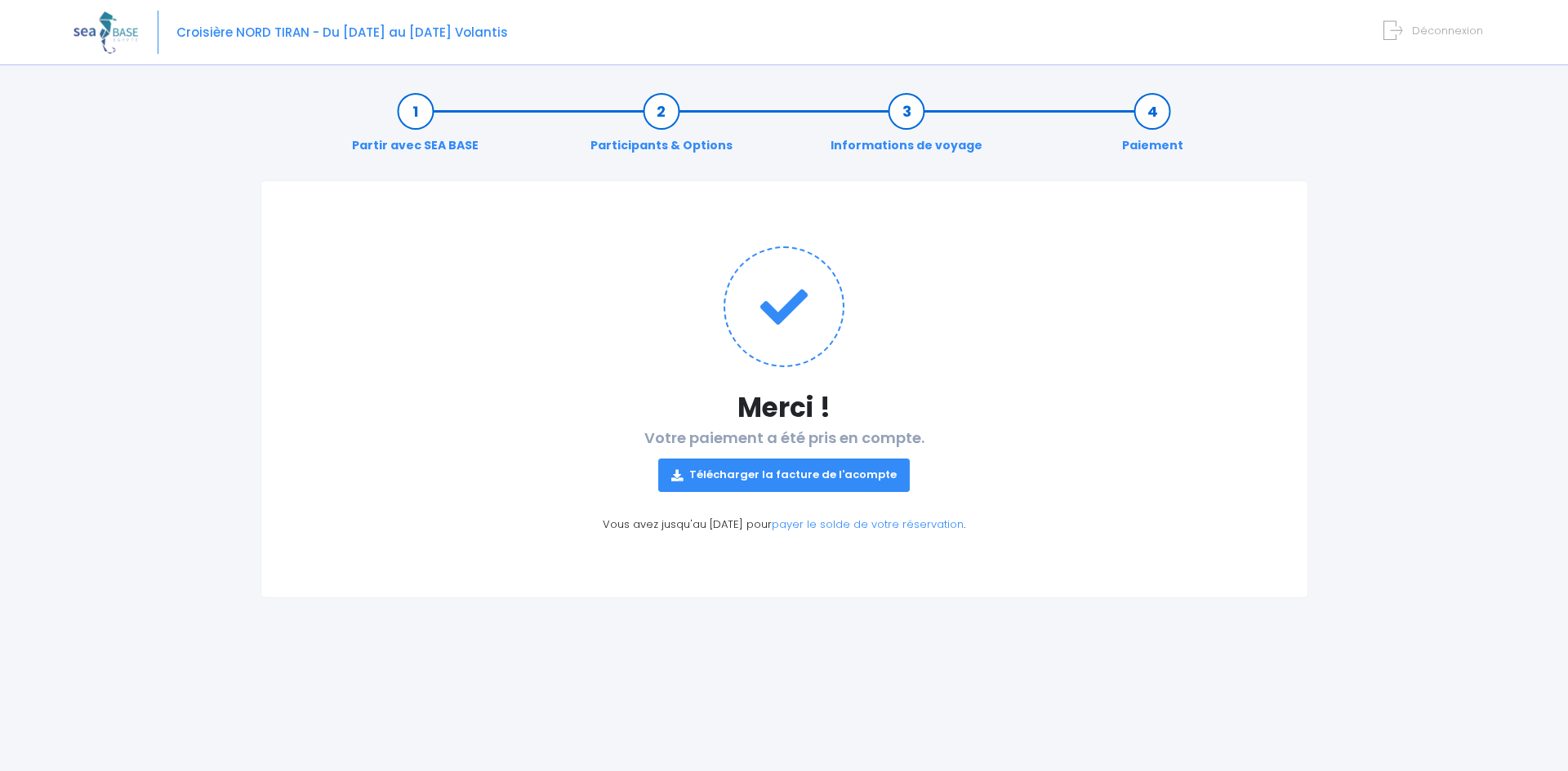
click at [758, 478] on link "Télécharger la facture de l'acompte" at bounding box center [784, 475] width 252 height 33
